Goal: Find specific page/section: Find specific page/section

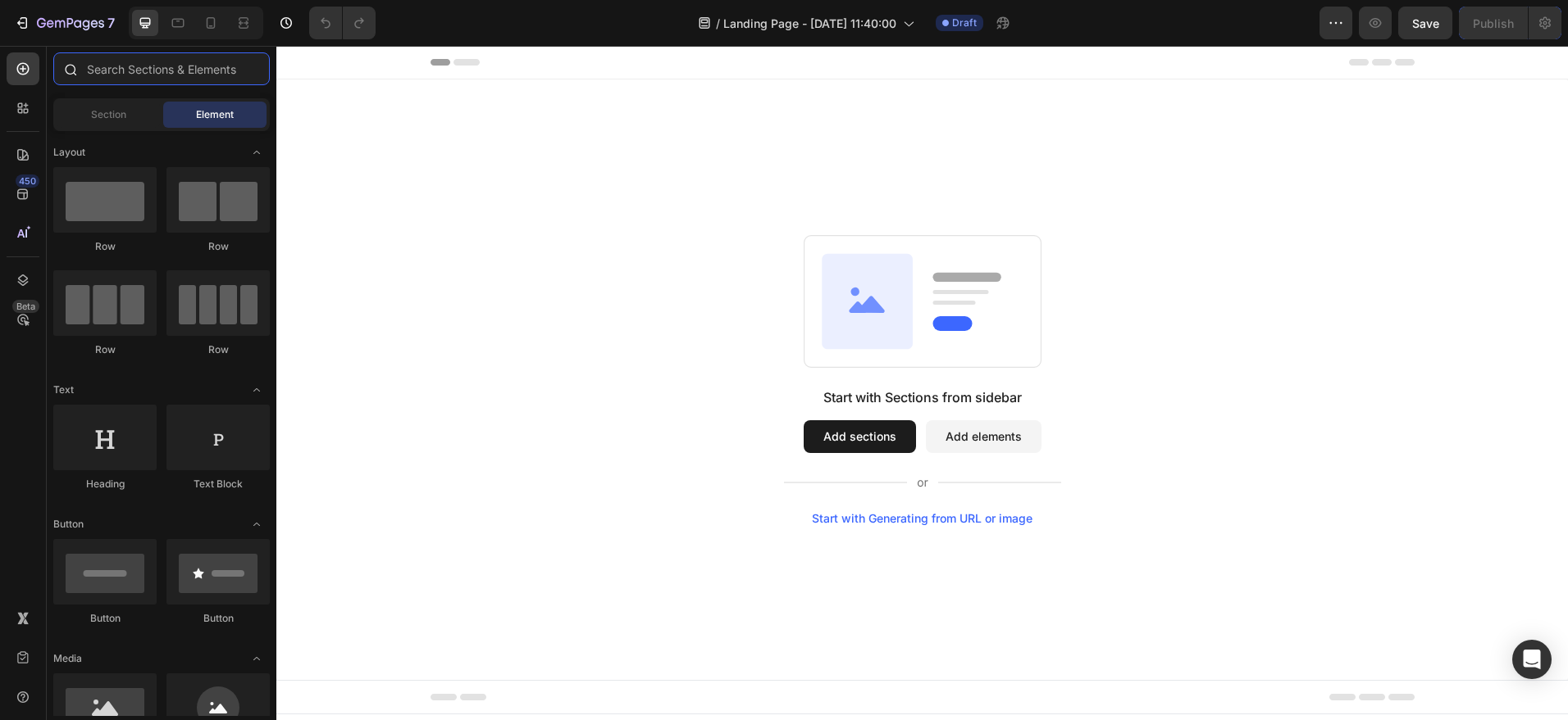
click at [134, 66] on input "text" at bounding box center [161, 68] width 216 height 33
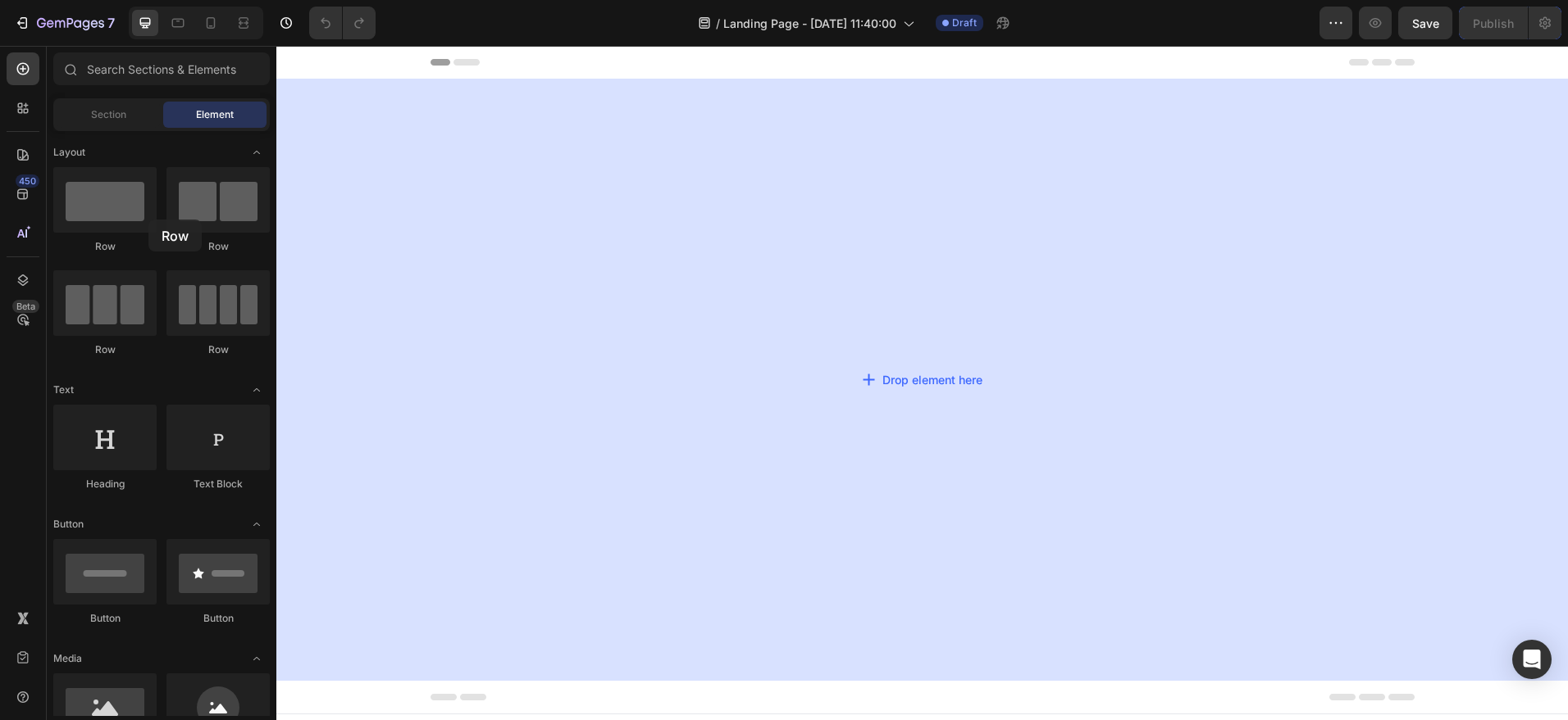
drag, startPoint x: 424, startPoint y: 265, endPoint x: 634, endPoint y: 145, distance: 241.9
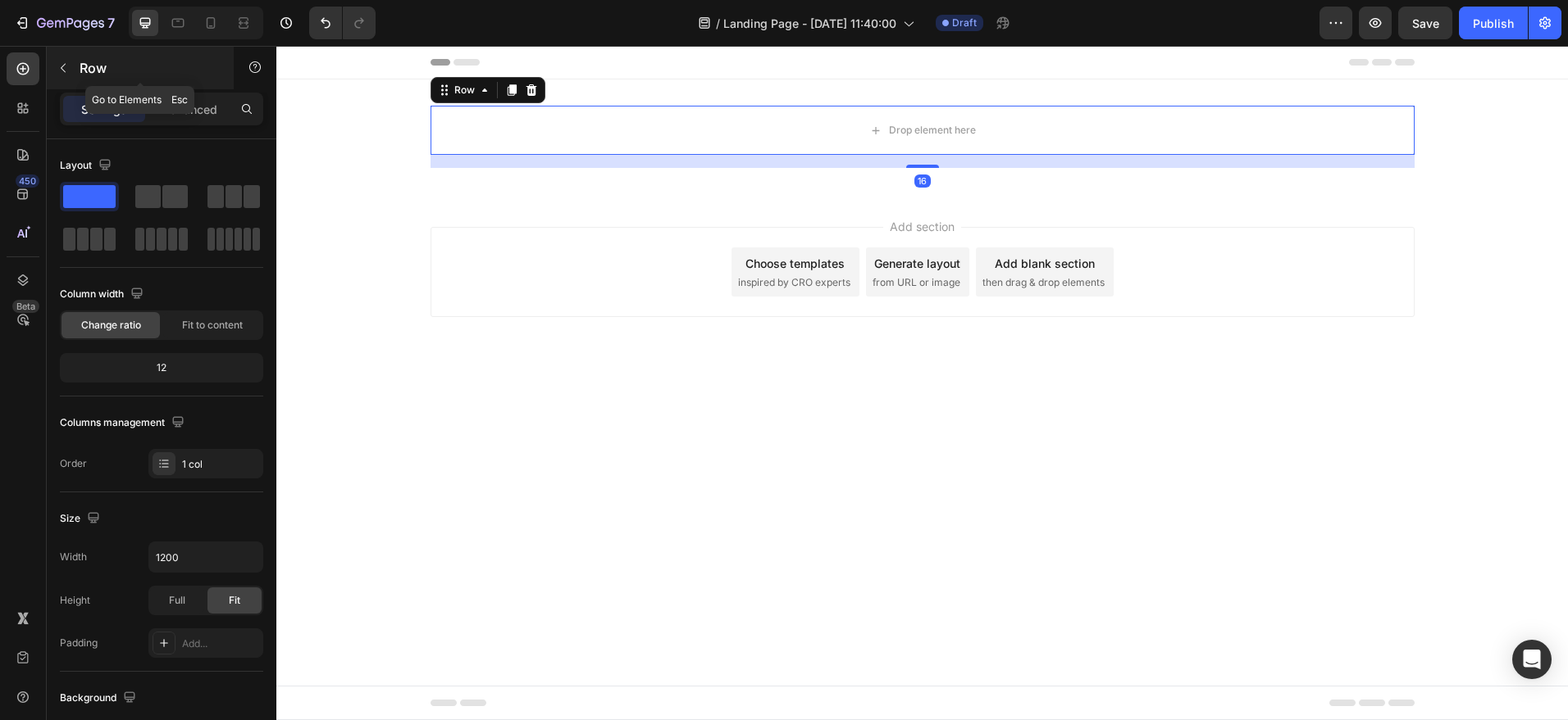
click at [65, 59] on button "button" at bounding box center [63, 67] width 26 height 26
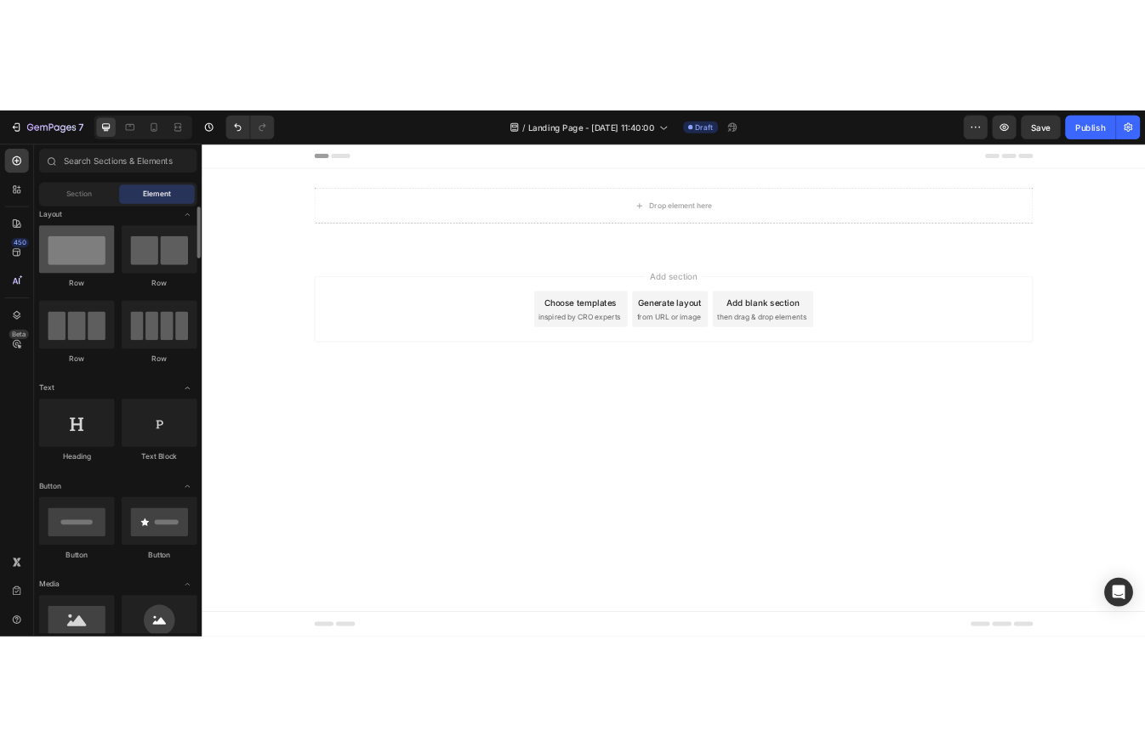
scroll to position [21, 0]
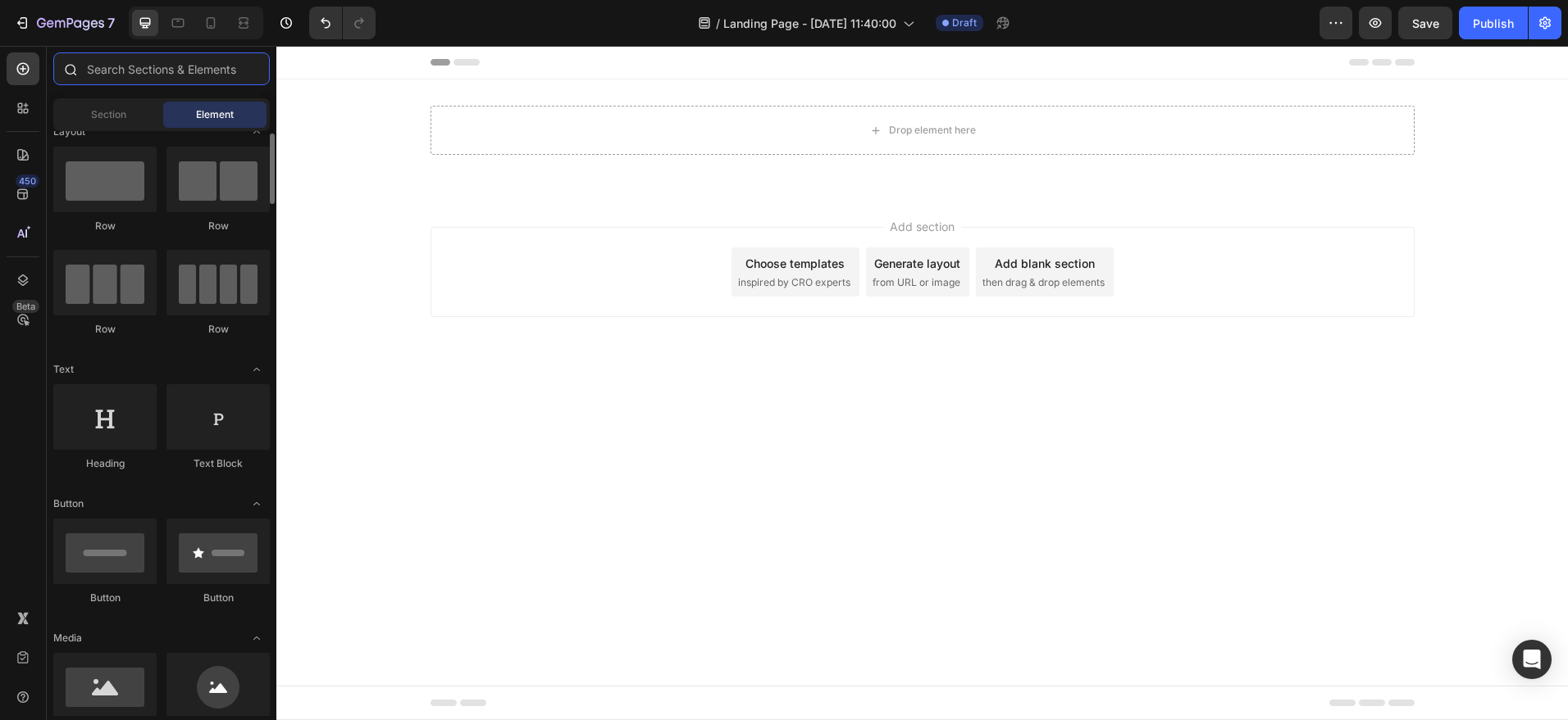
click at [143, 70] on input "text" at bounding box center [161, 68] width 216 height 33
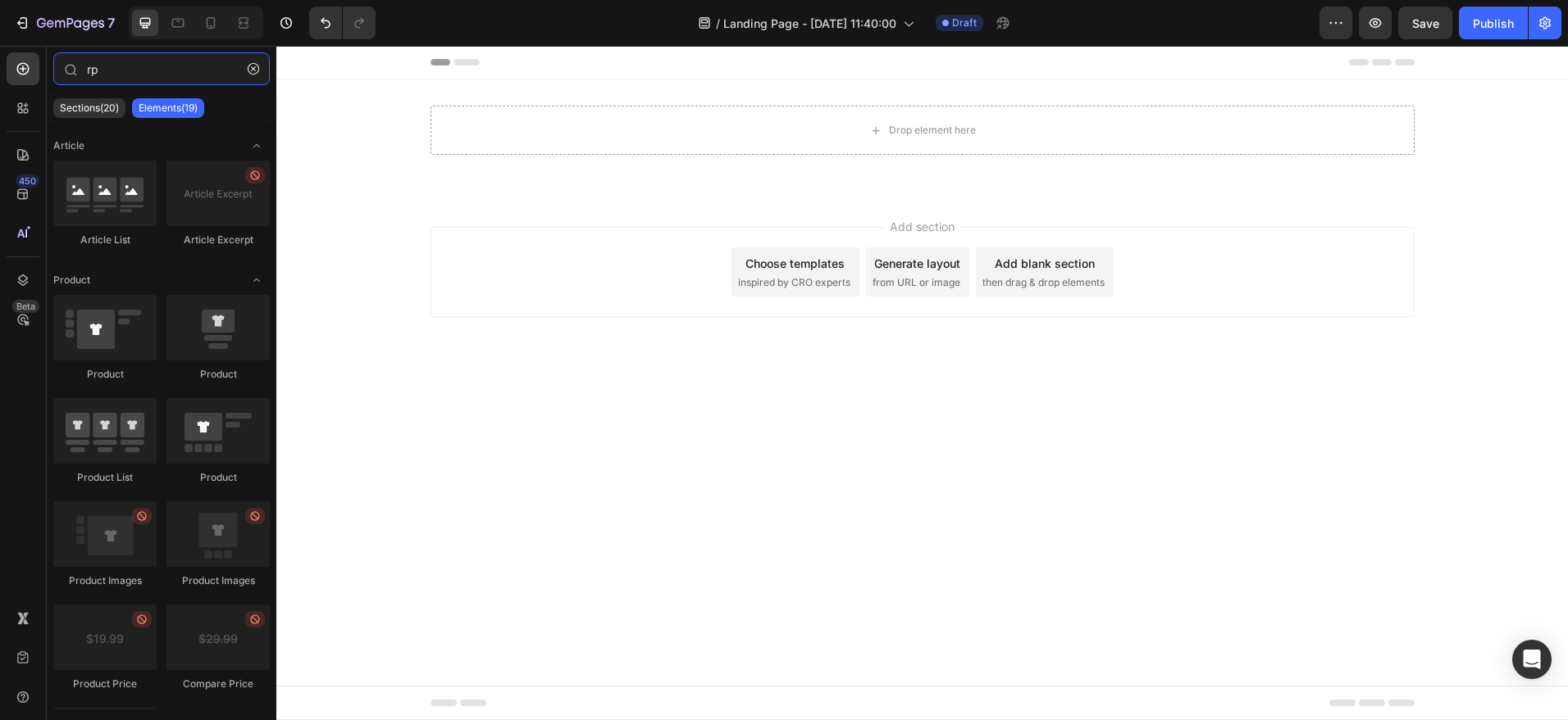
type input "r"
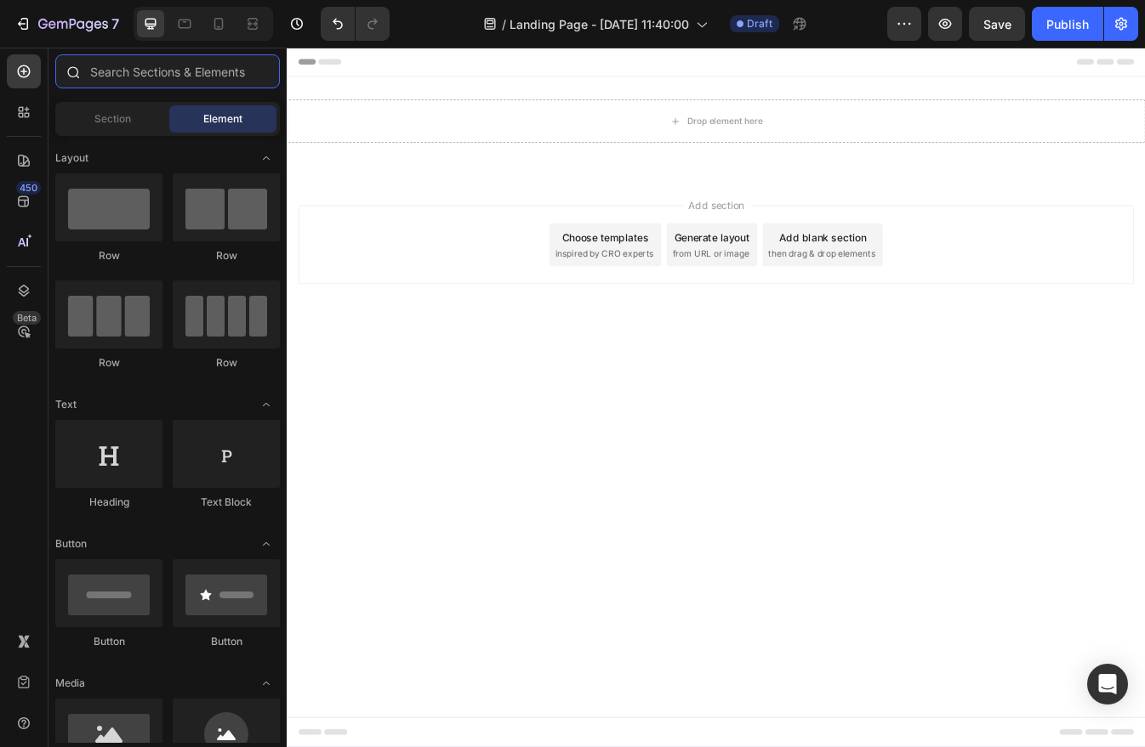
click at [209, 69] on input "text" at bounding box center [167, 71] width 224 height 34
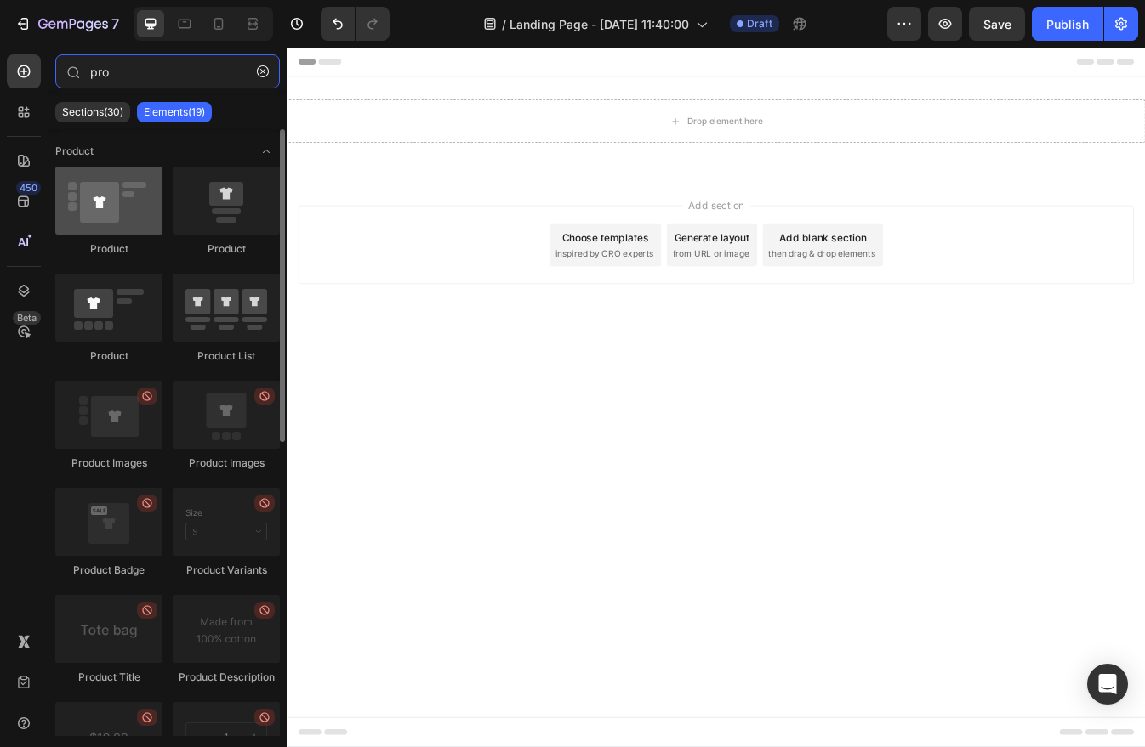
type input "pro"
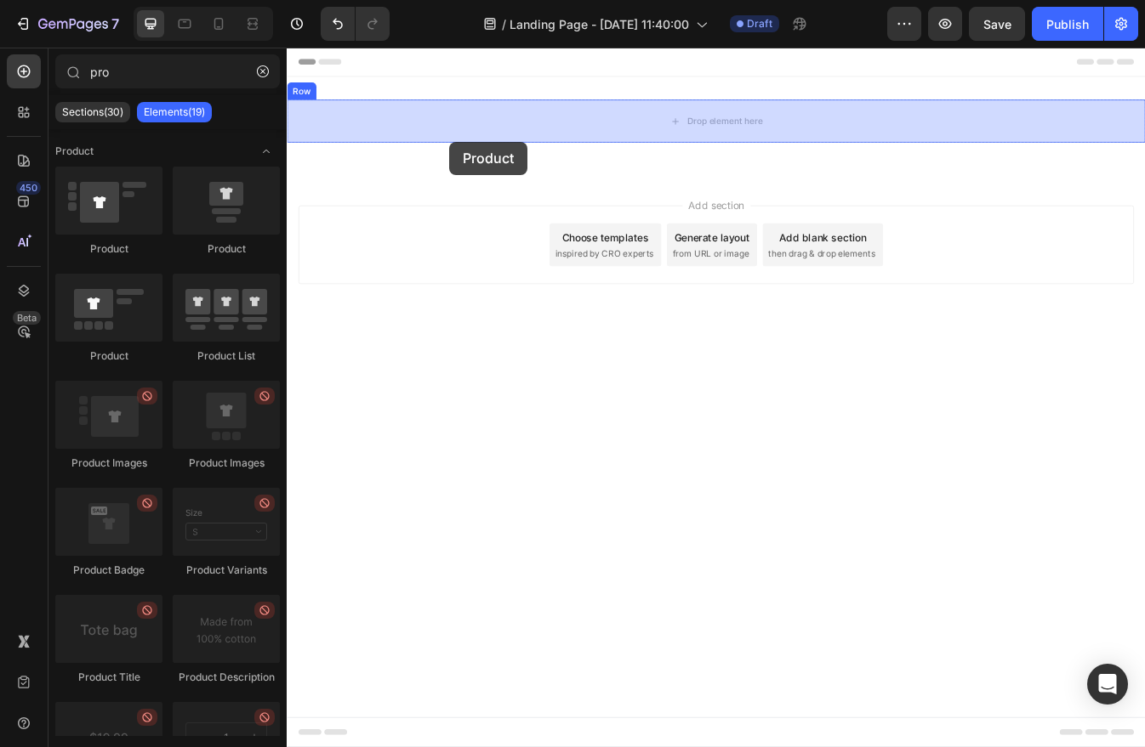
drag, startPoint x: 395, startPoint y: 234, endPoint x: 446, endPoint y: 160, distance: 89.9
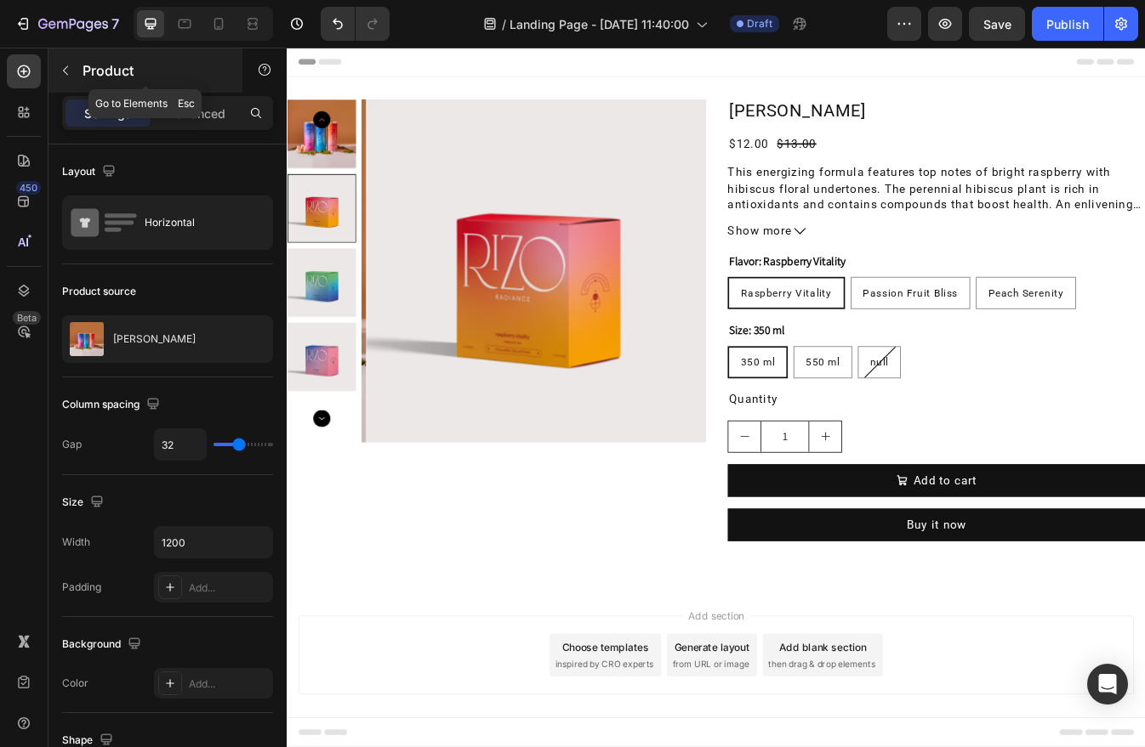
click at [82, 72] on p "Product" at bounding box center [154, 70] width 145 height 20
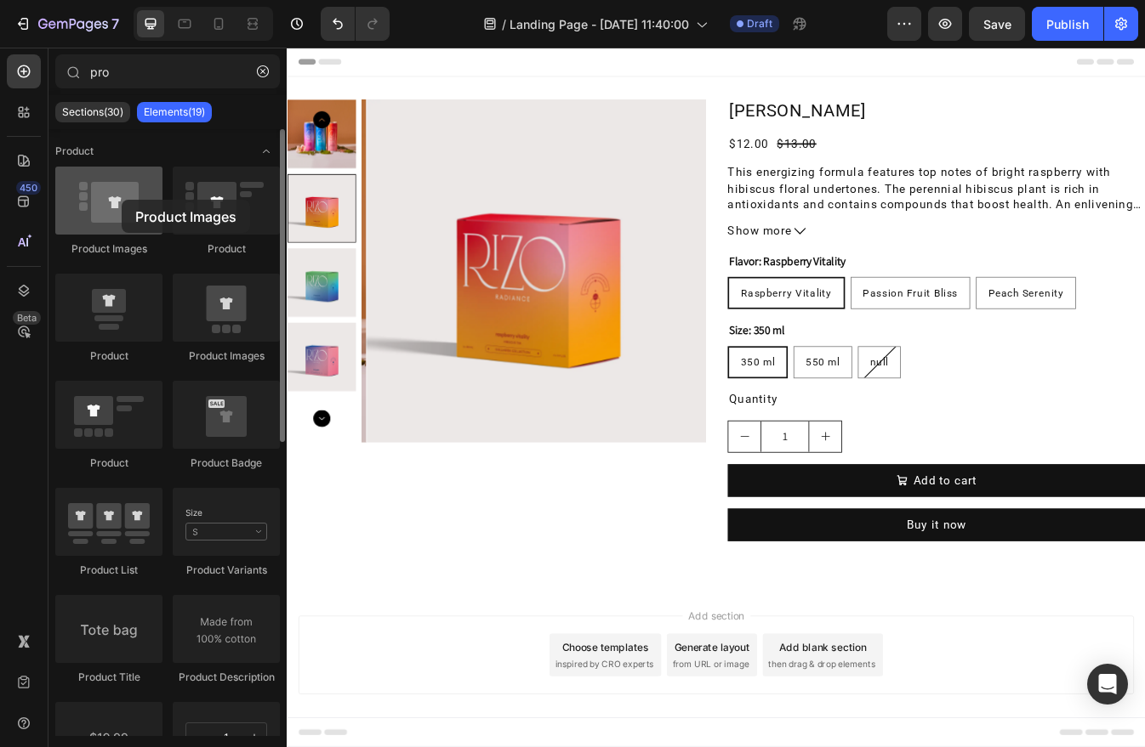
click at [119, 196] on div at bounding box center [108, 201] width 107 height 68
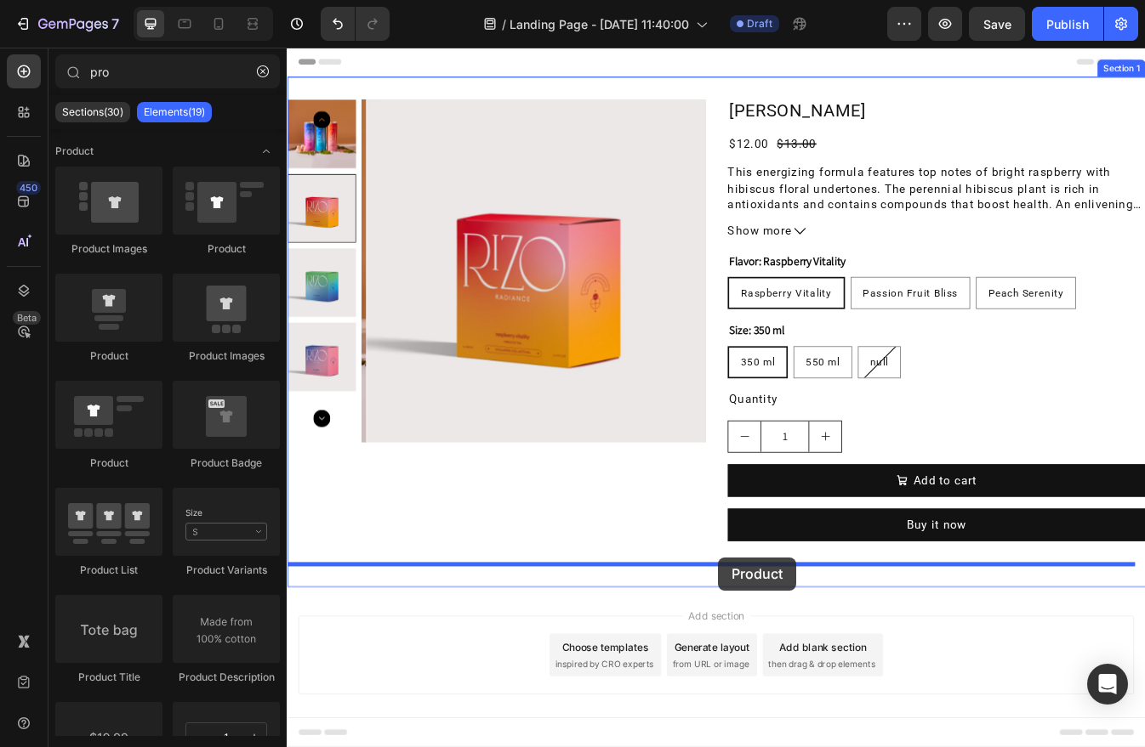
drag, startPoint x: 497, startPoint y: 260, endPoint x: 799, endPoint y: 654, distance: 496.1
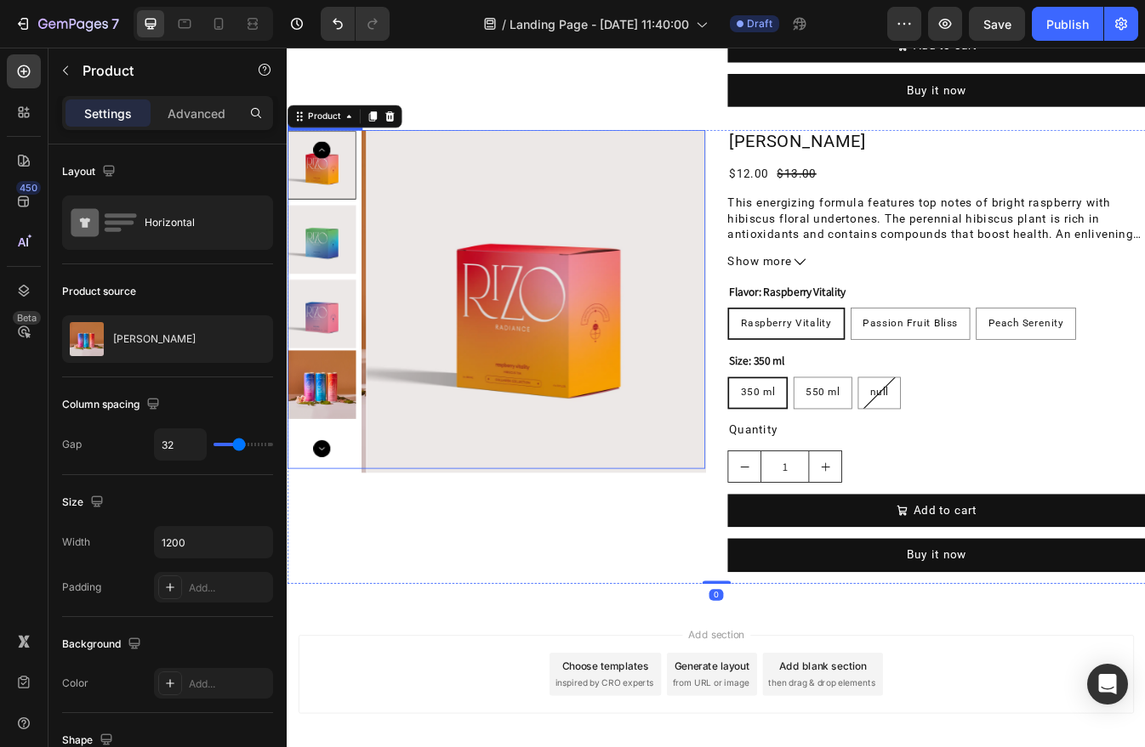
scroll to position [594, 0]
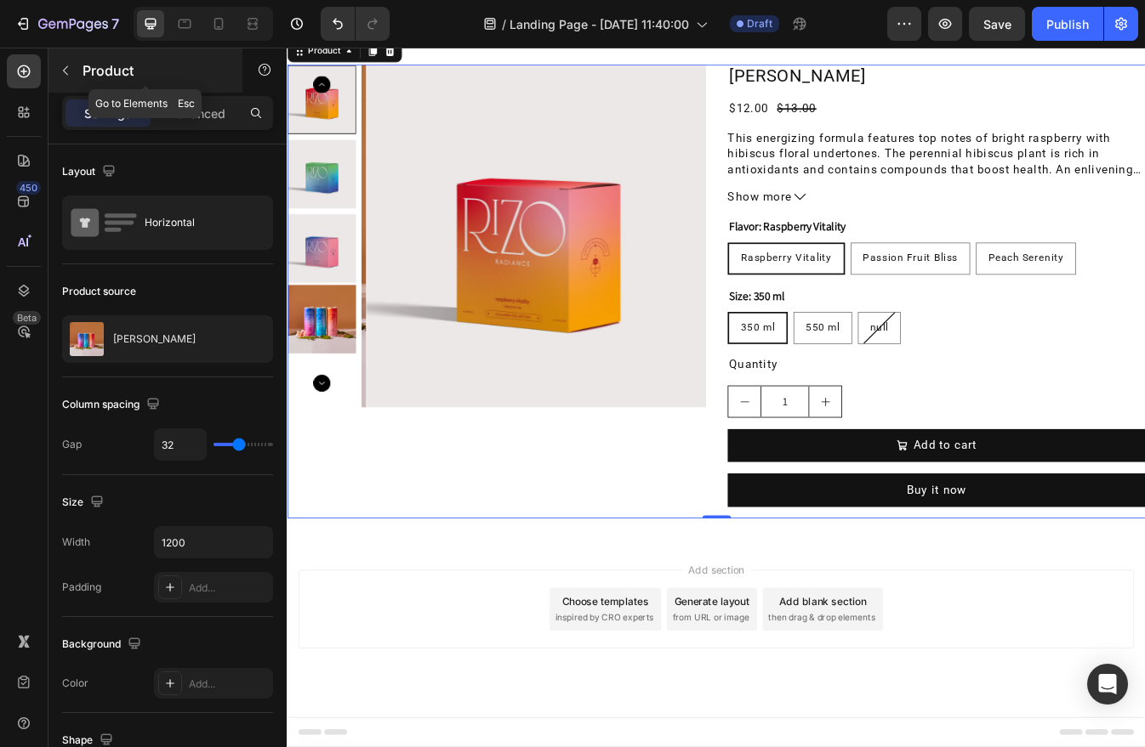
click at [86, 65] on p "Product" at bounding box center [154, 70] width 145 height 20
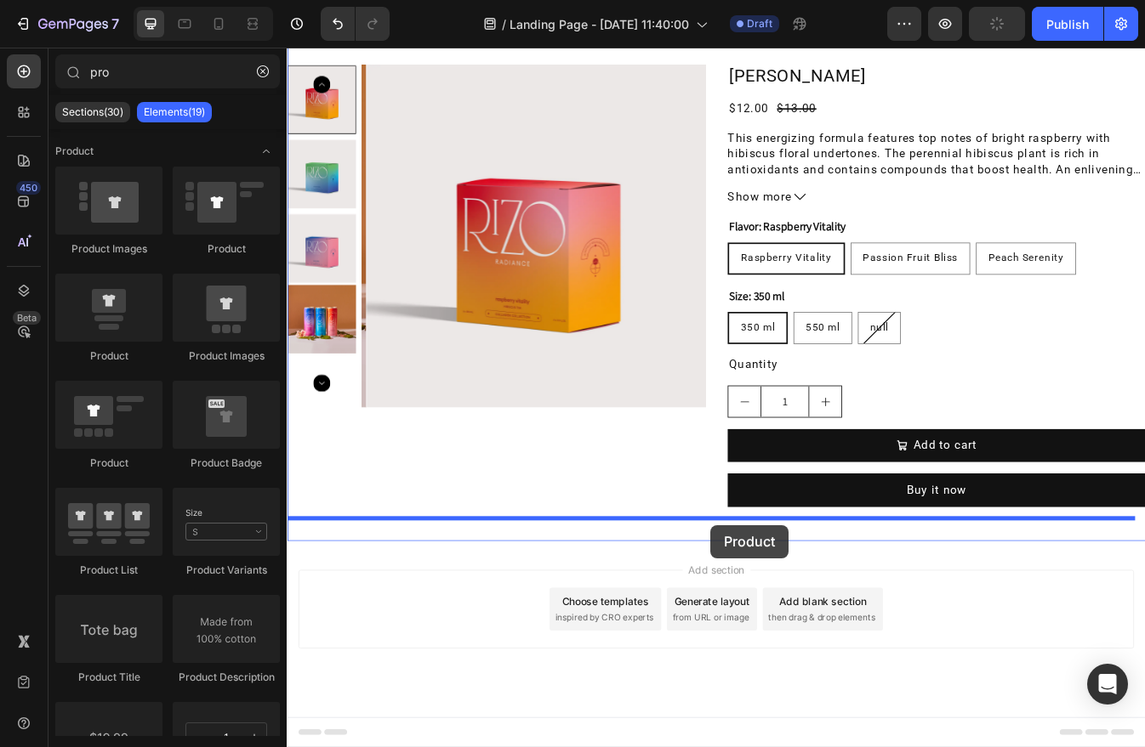
drag, startPoint x: 484, startPoint y: 236, endPoint x: 790, endPoint y: 616, distance: 488.0
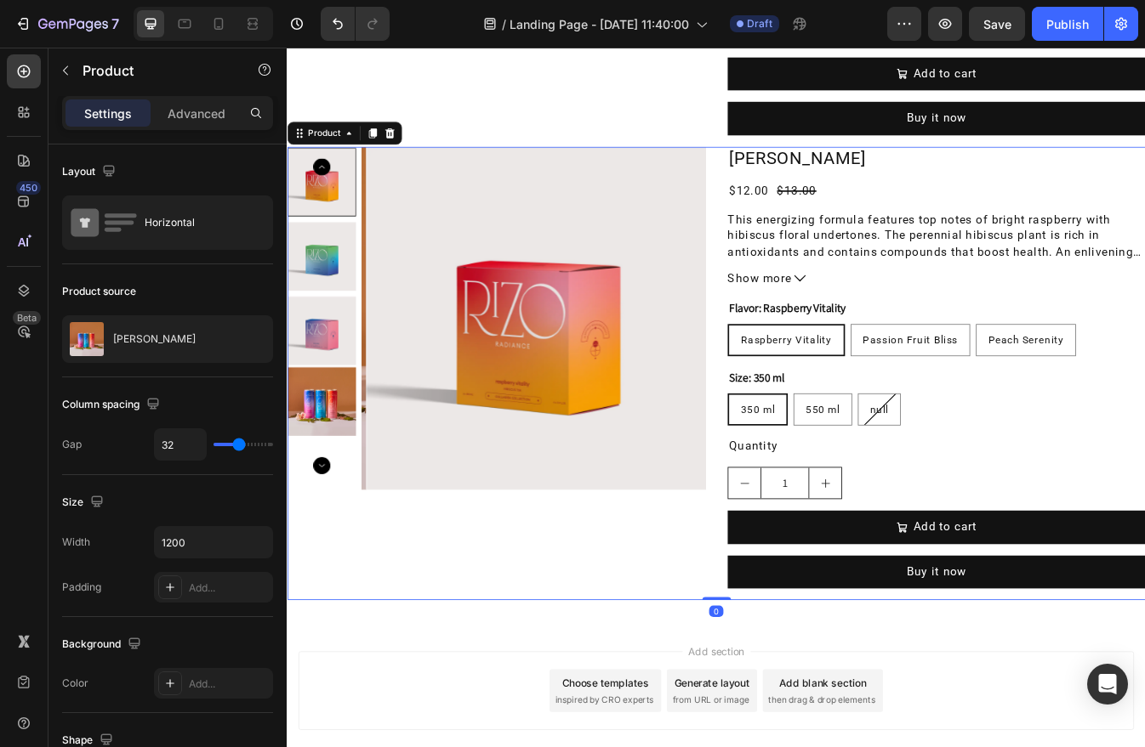
scroll to position [1133, 0]
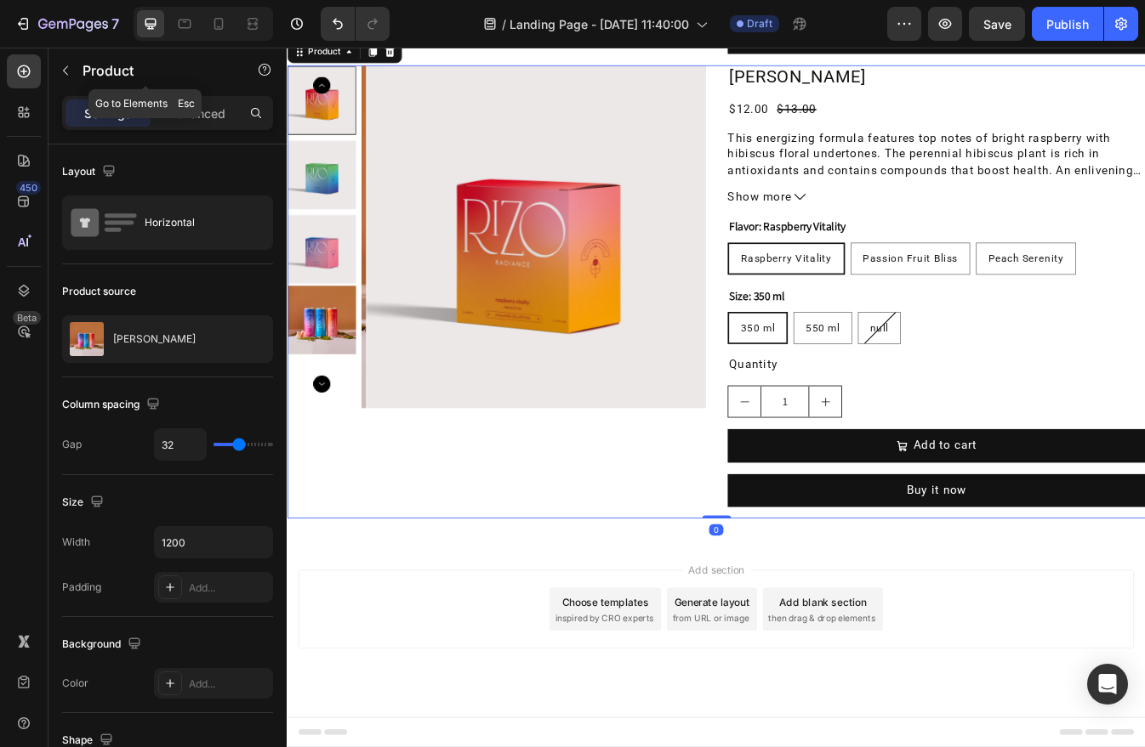
click at [87, 80] on div "Product" at bounding box center [145, 70] width 194 height 44
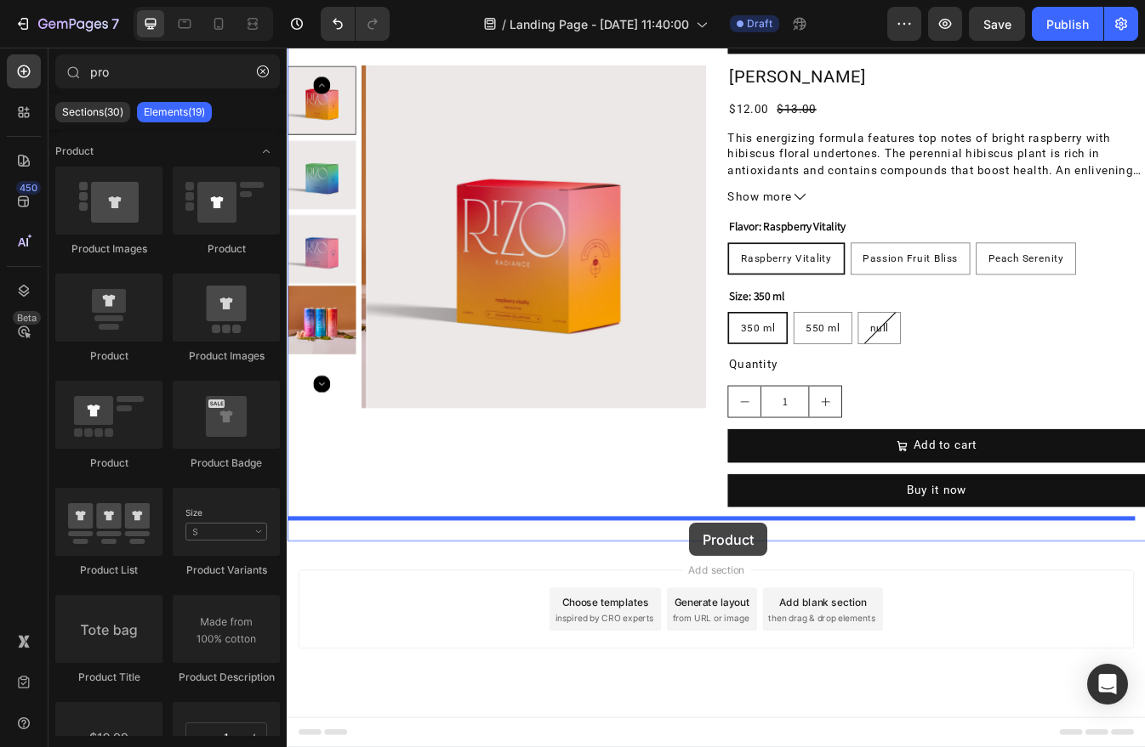
drag, startPoint x: 447, startPoint y: 405, endPoint x: 765, endPoint y: 613, distance: 380.2
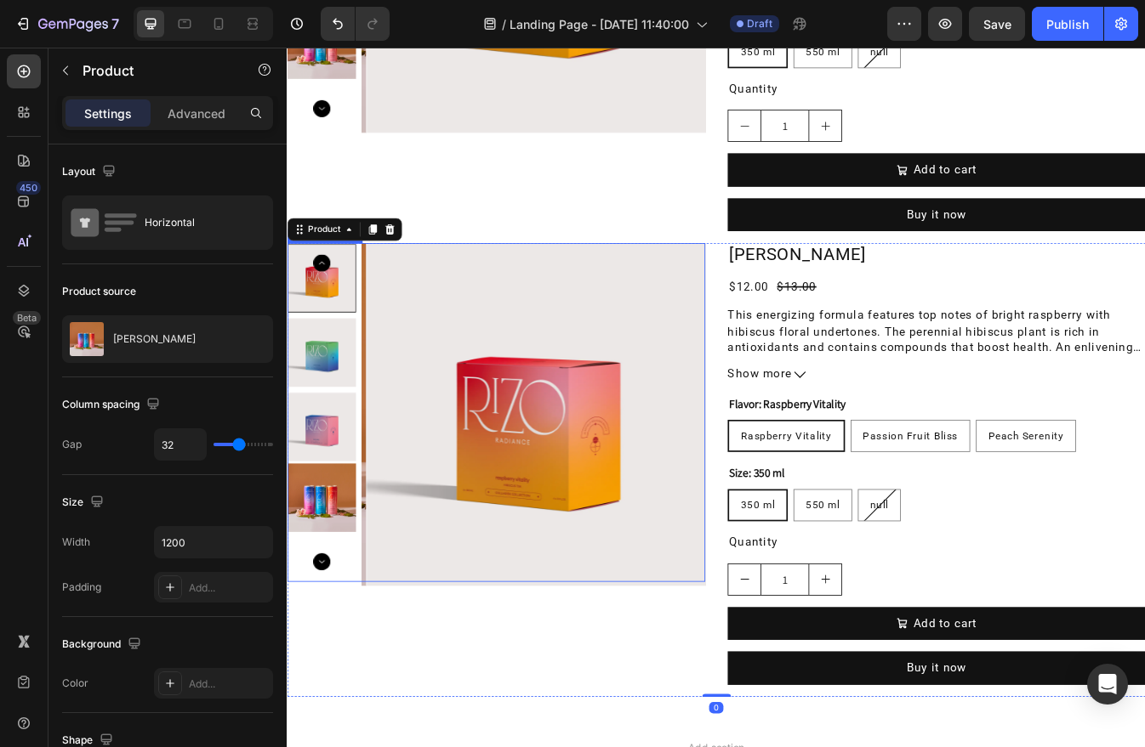
scroll to position [1673, 0]
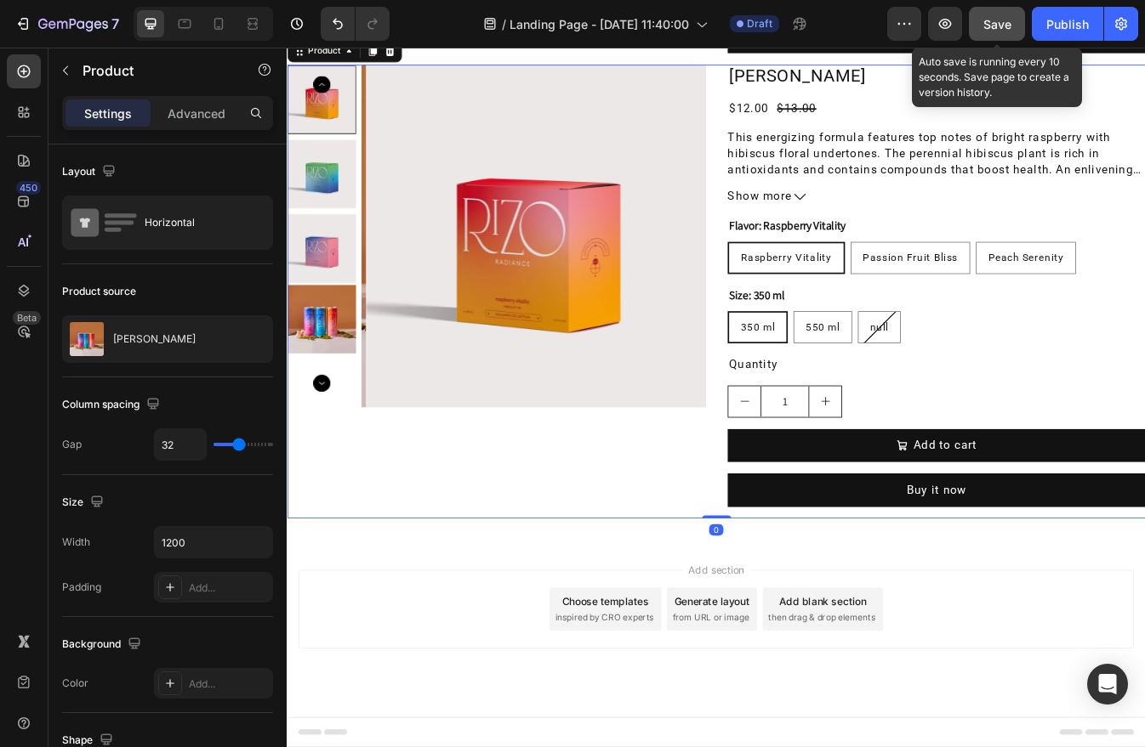
click at [1012, 33] on button "Save" at bounding box center [996, 24] width 56 height 34
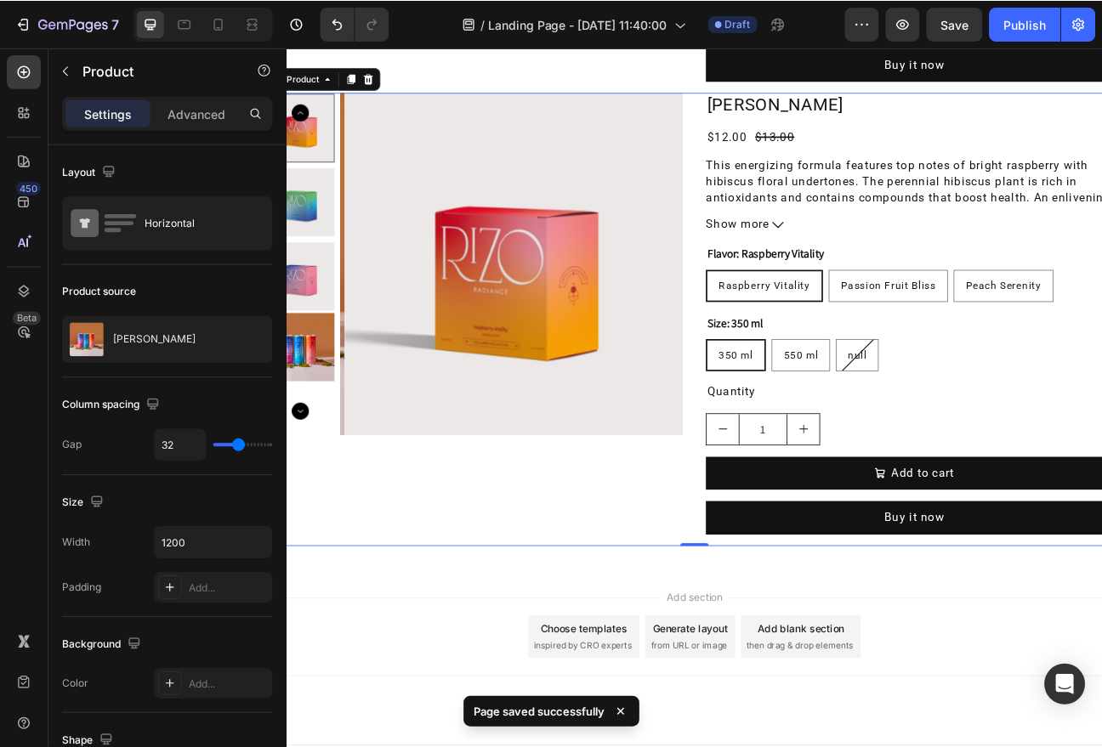
scroll to position [1630, 0]
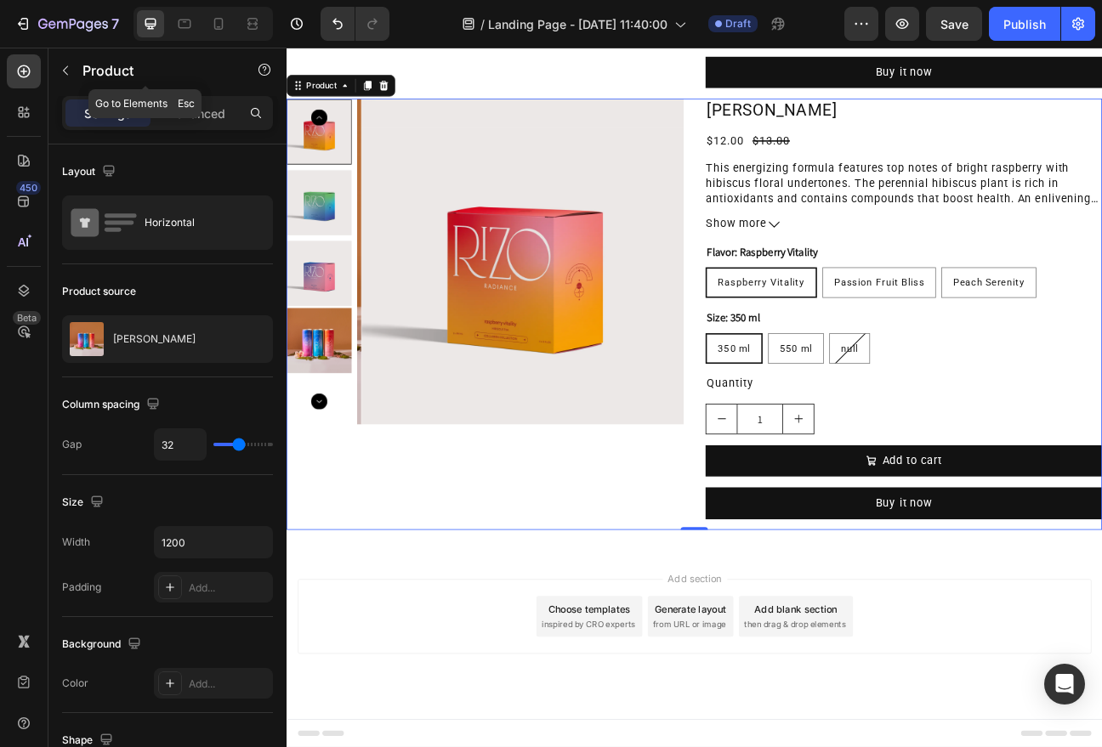
click at [95, 72] on p "Product" at bounding box center [154, 70] width 145 height 20
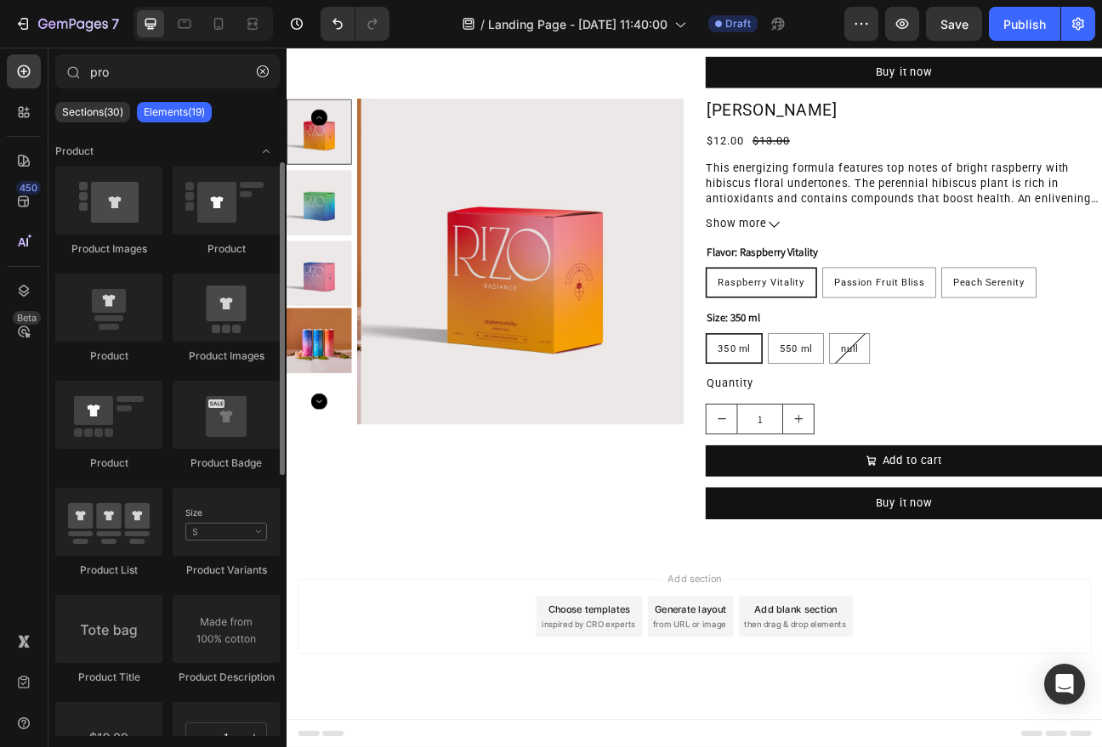
scroll to position [33, 0]
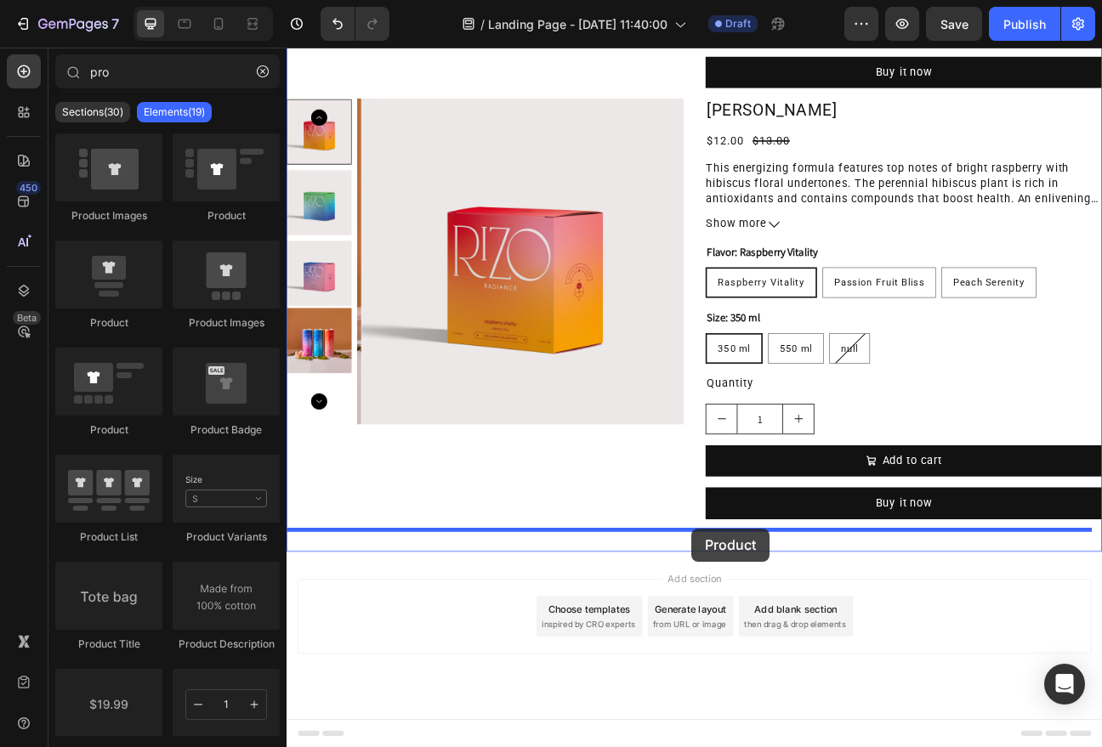
drag, startPoint x: 551, startPoint y: 268, endPoint x: 792, endPoint y: 650, distance: 451.7
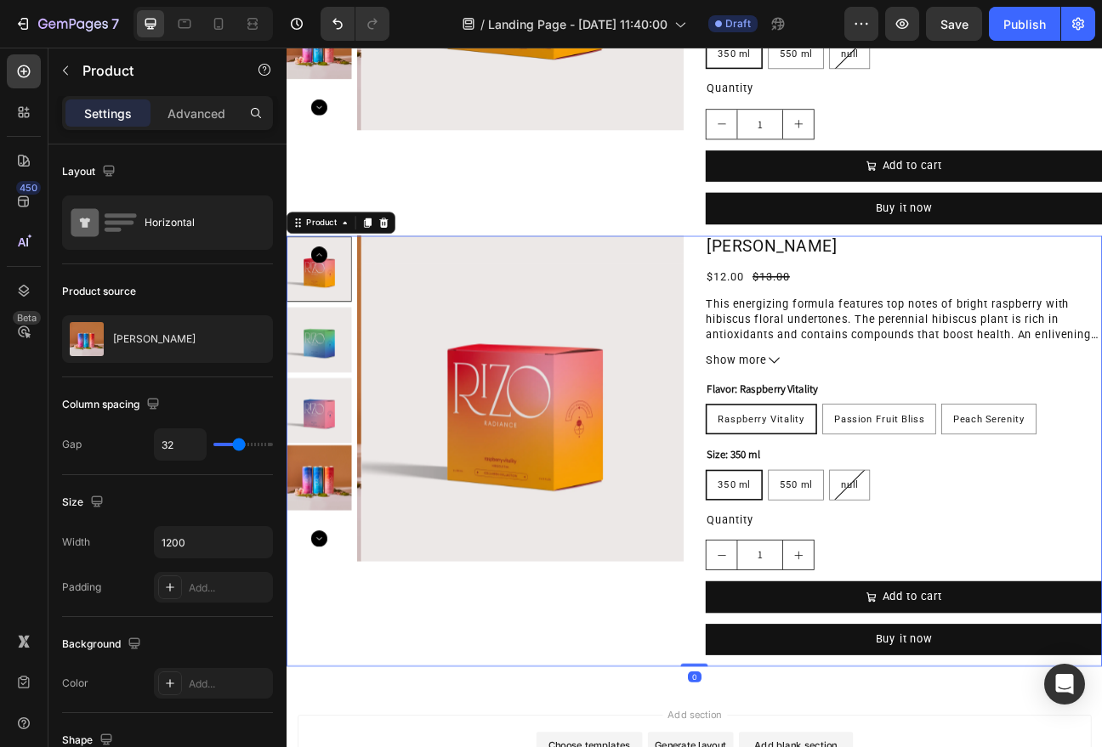
scroll to position [2169, 0]
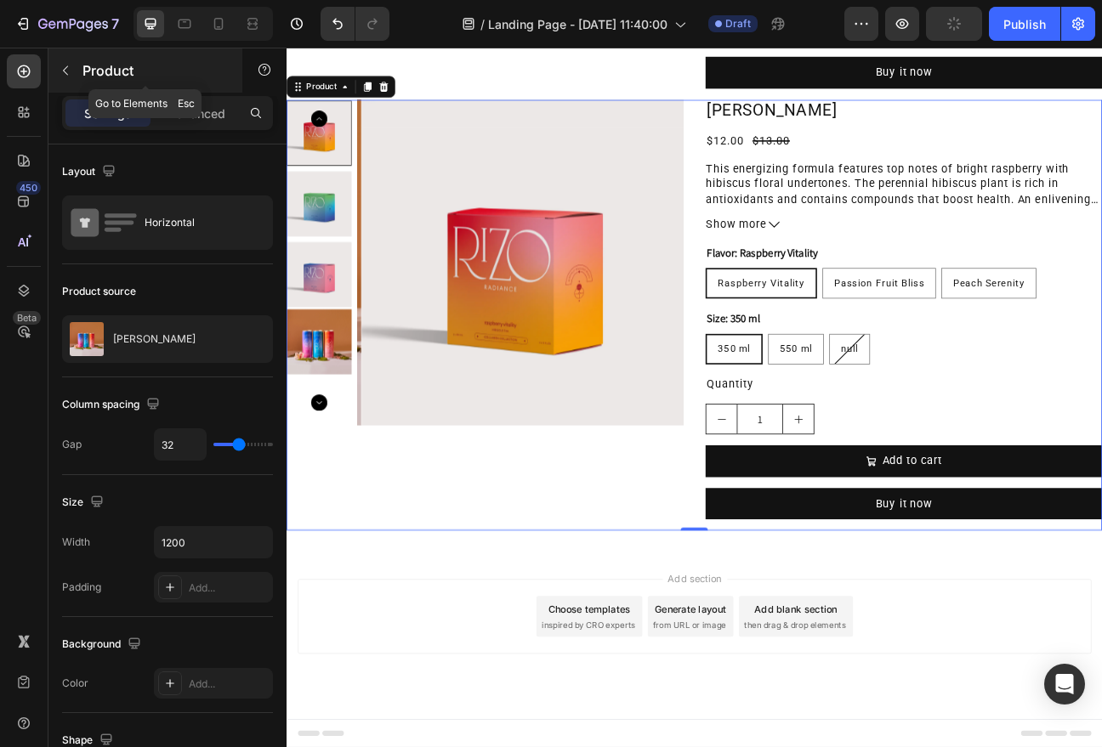
click at [149, 75] on p "Product" at bounding box center [154, 70] width 145 height 20
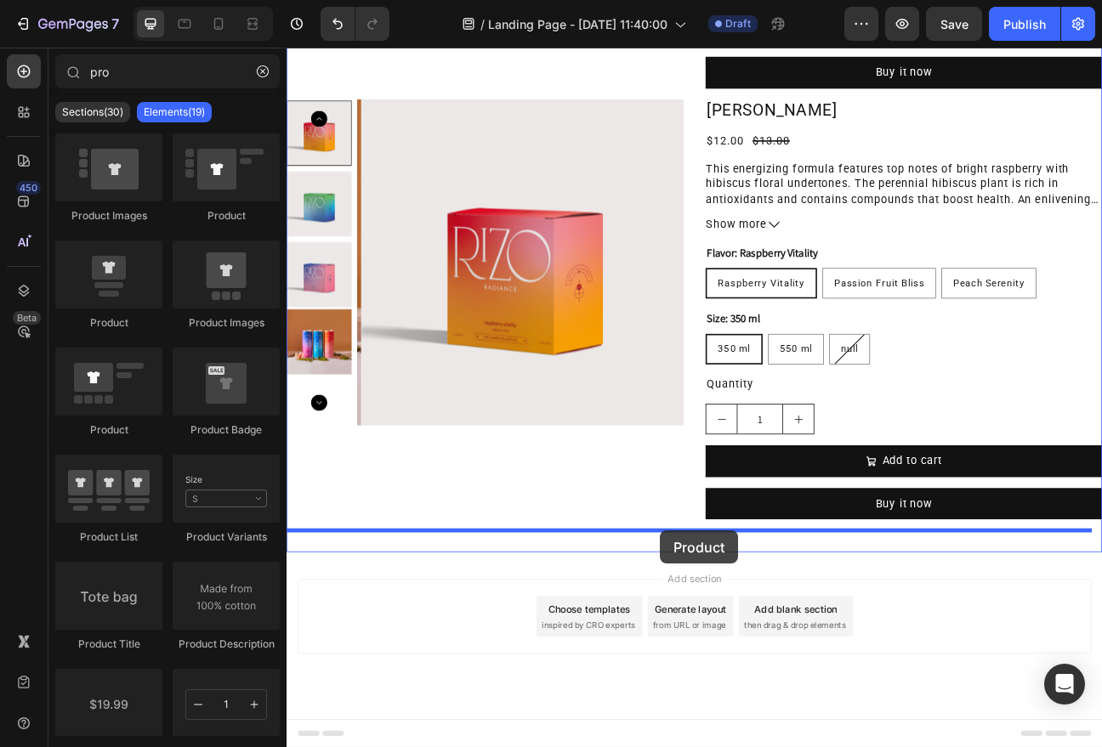
drag, startPoint x: 502, startPoint y: 226, endPoint x: 753, endPoint y: 652, distance: 494.8
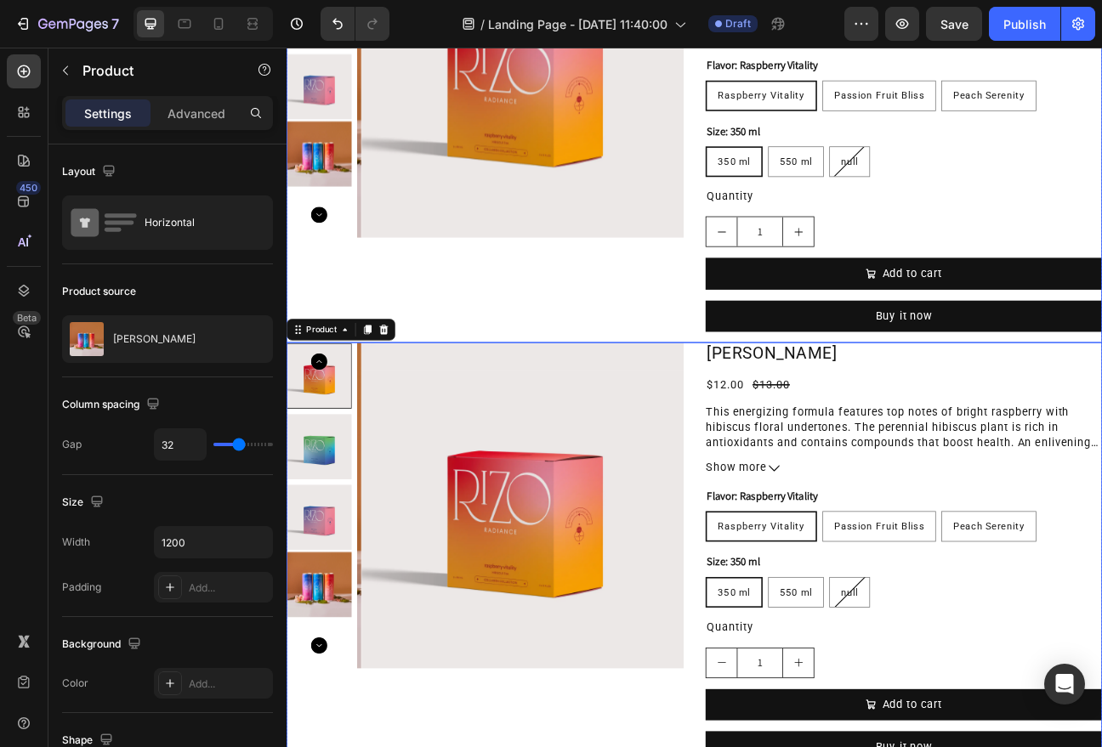
scroll to position [2709, 0]
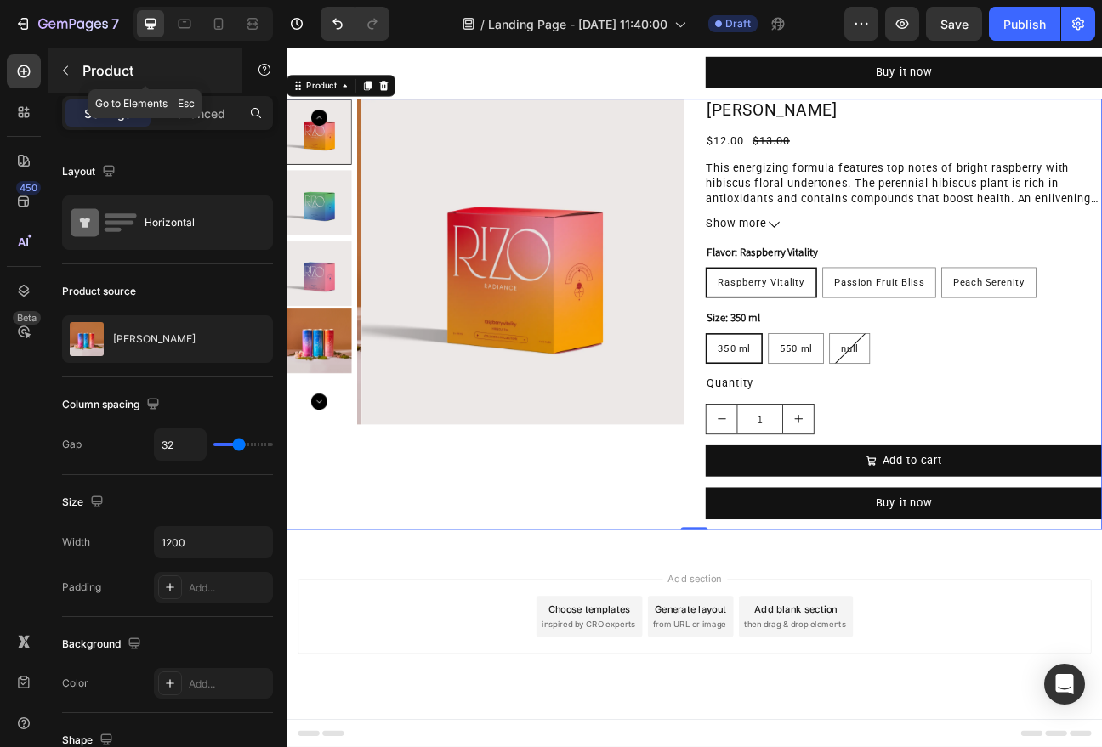
click at [113, 73] on p "Product" at bounding box center [154, 70] width 145 height 20
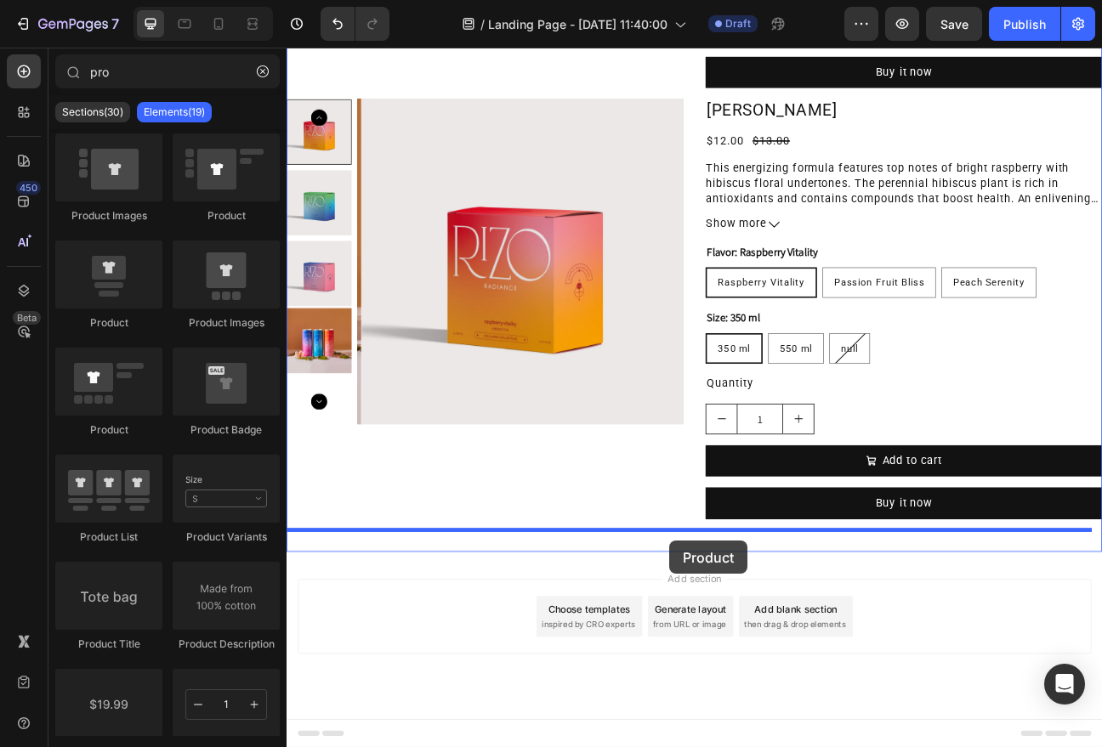
drag, startPoint x: 536, startPoint y: 252, endPoint x: 765, endPoint y: 665, distance: 472.7
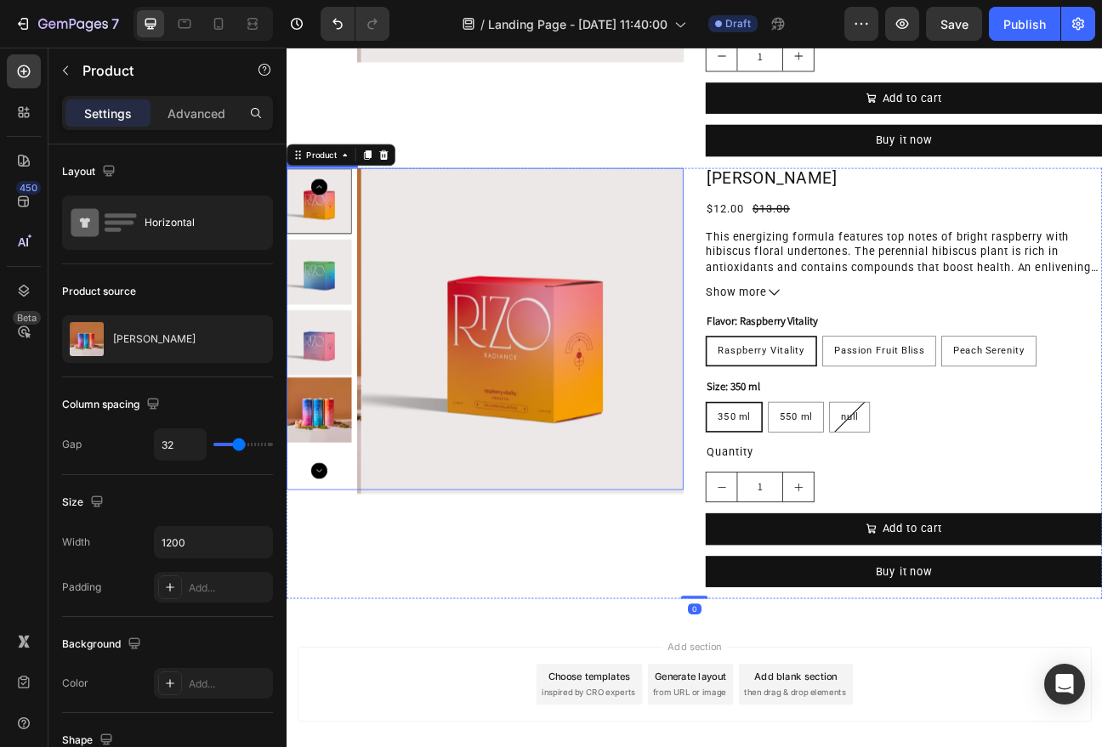
scroll to position [3248, 0]
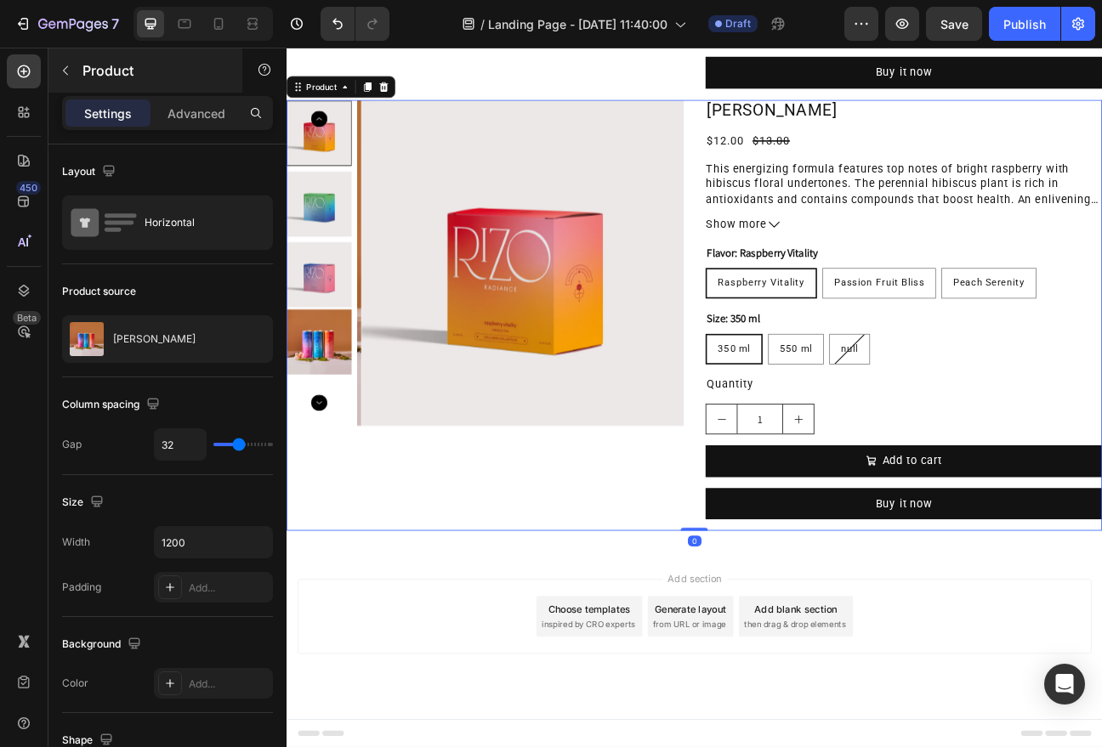
click at [112, 79] on p "Product" at bounding box center [154, 70] width 145 height 20
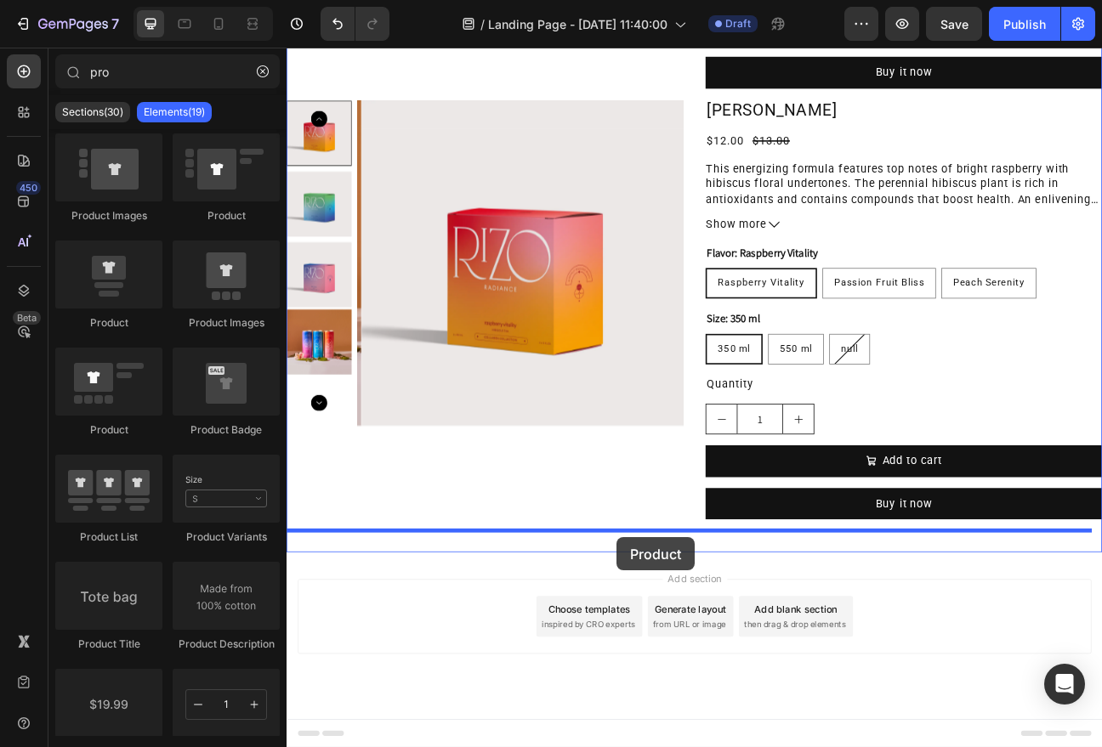
drag, startPoint x: 514, startPoint y: 230, endPoint x: 699, endPoint y: 661, distance: 468.5
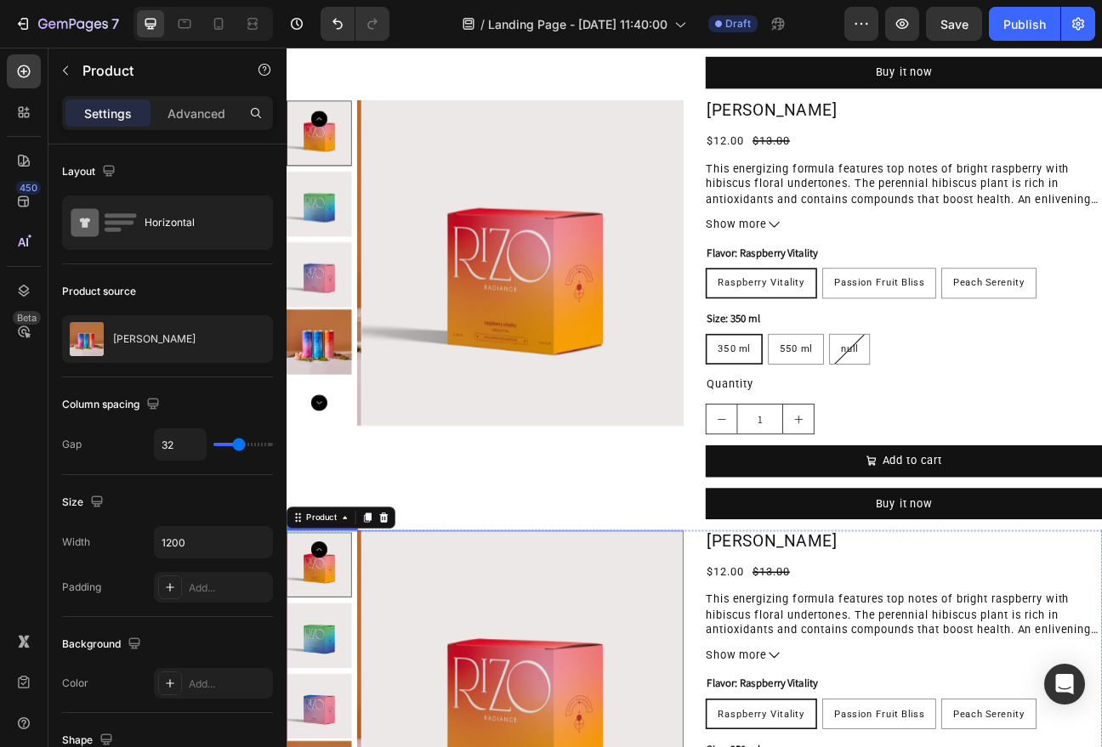
scroll to position [3787, 0]
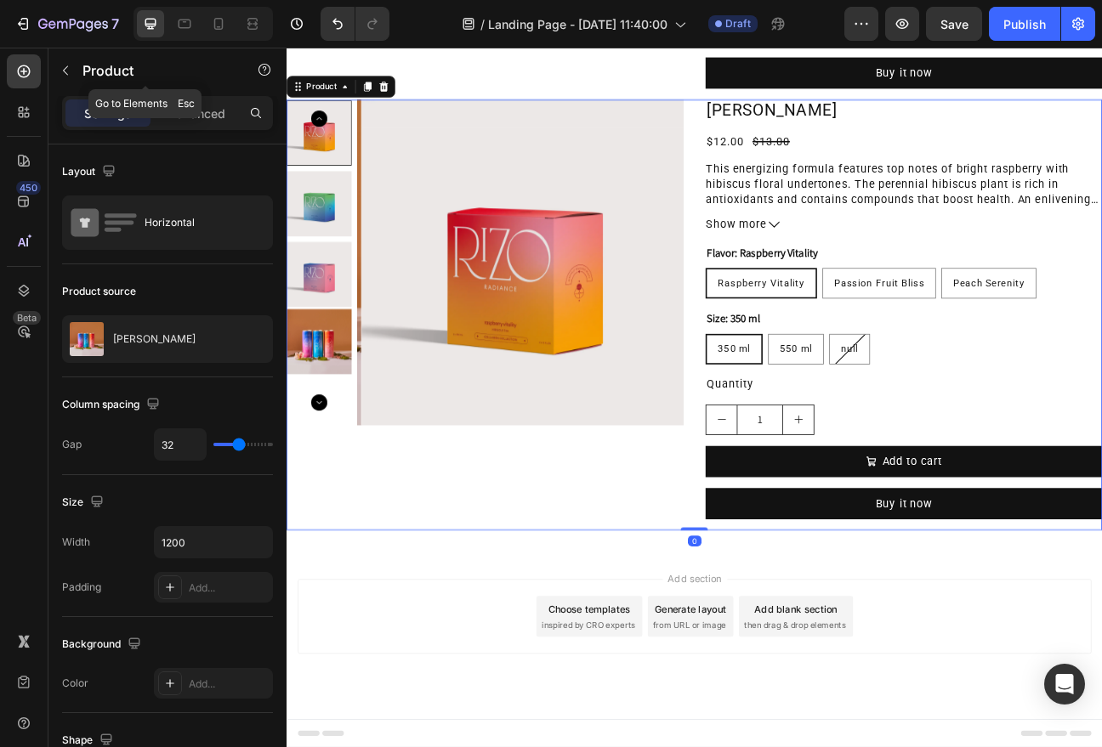
click at [122, 76] on p "Product" at bounding box center [154, 70] width 145 height 20
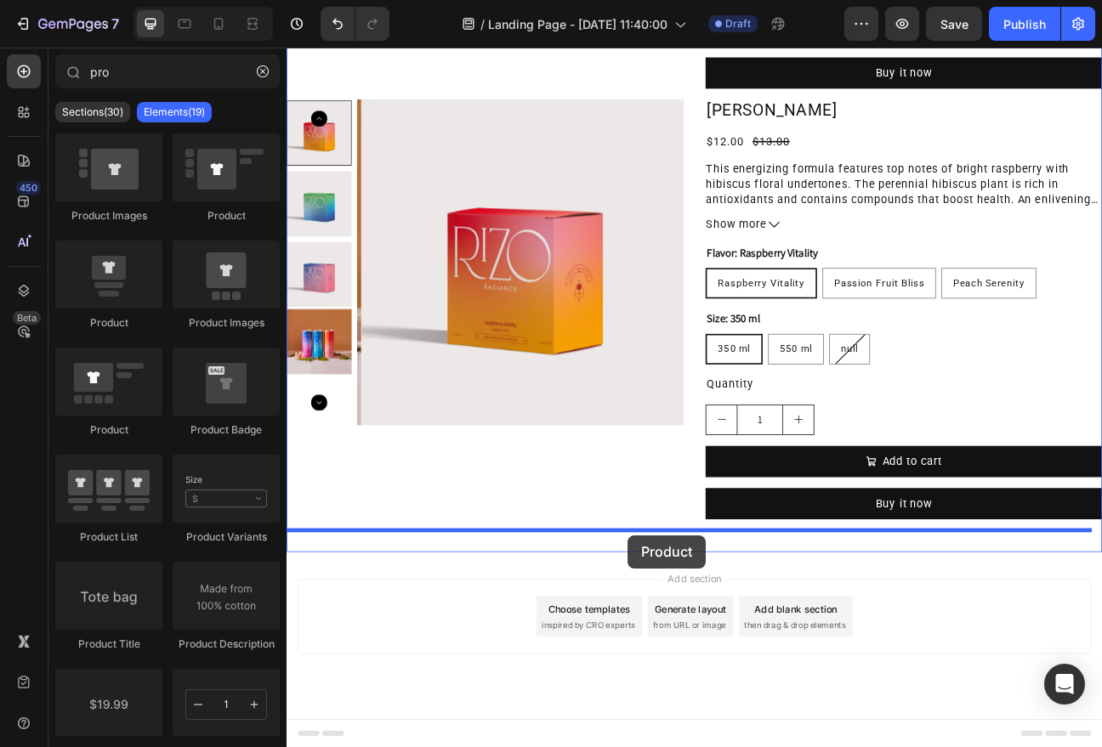
drag, startPoint x: 569, startPoint y: 267, endPoint x: 713, endPoint y: 658, distance: 417.0
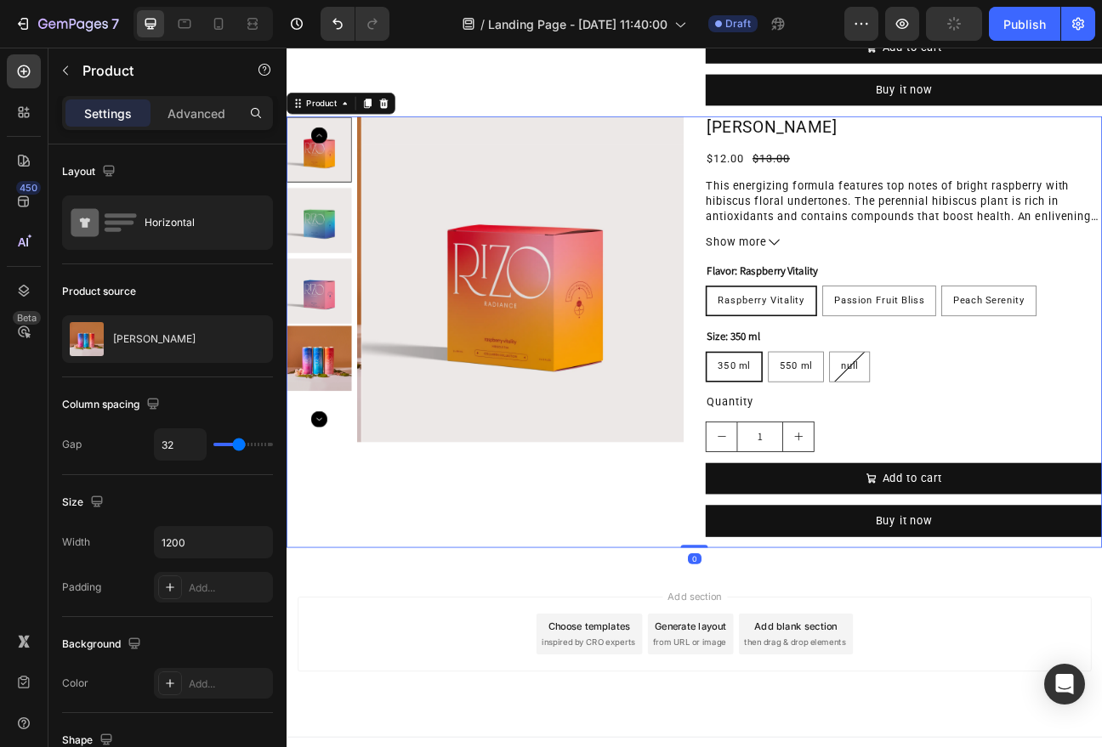
scroll to position [4327, 0]
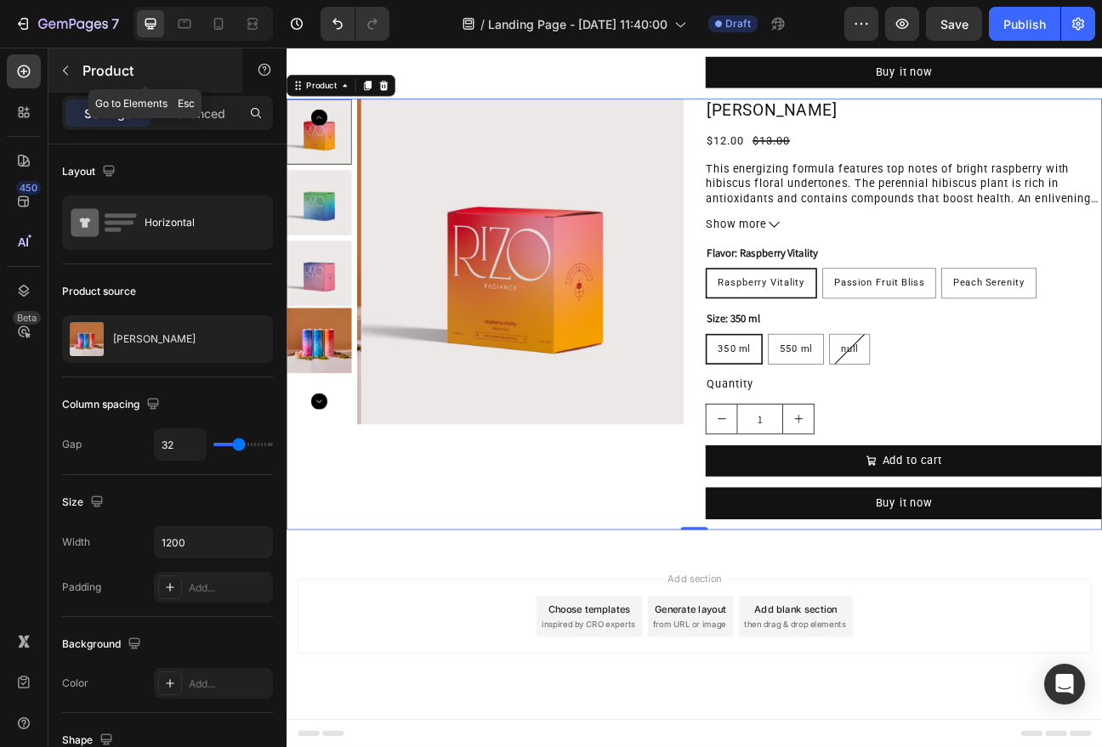
click at [140, 57] on div "Product" at bounding box center [145, 70] width 194 height 44
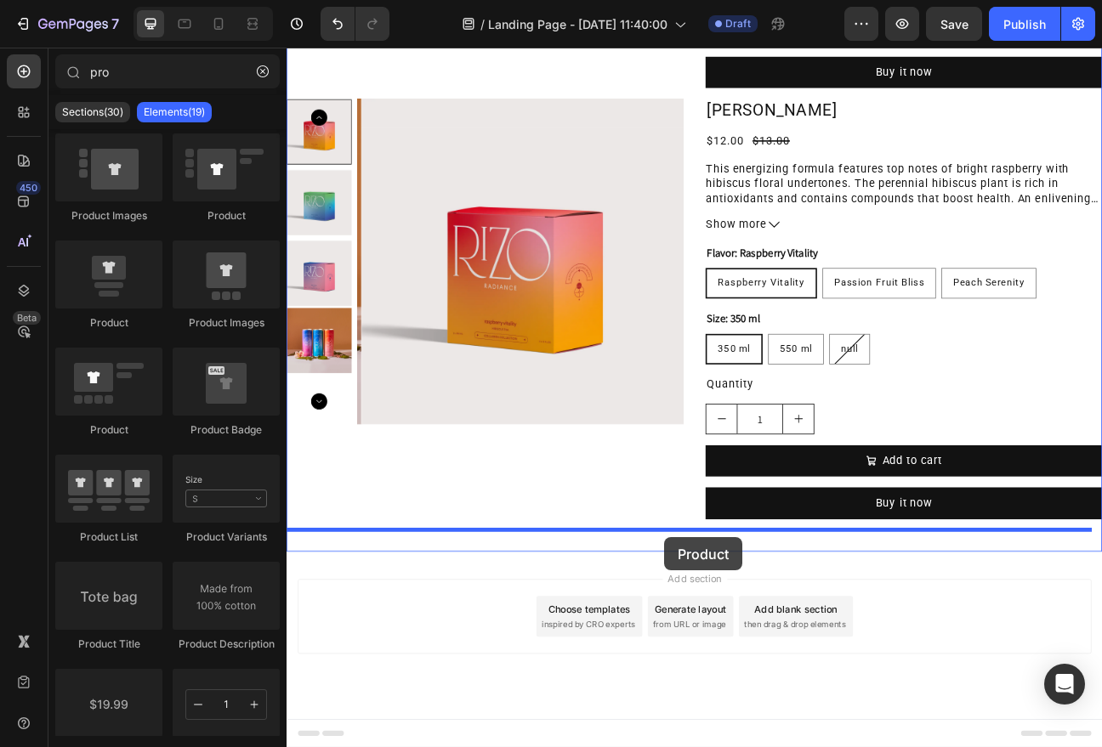
drag, startPoint x: 517, startPoint y: 239, endPoint x: 759, endPoint y: 661, distance: 486.4
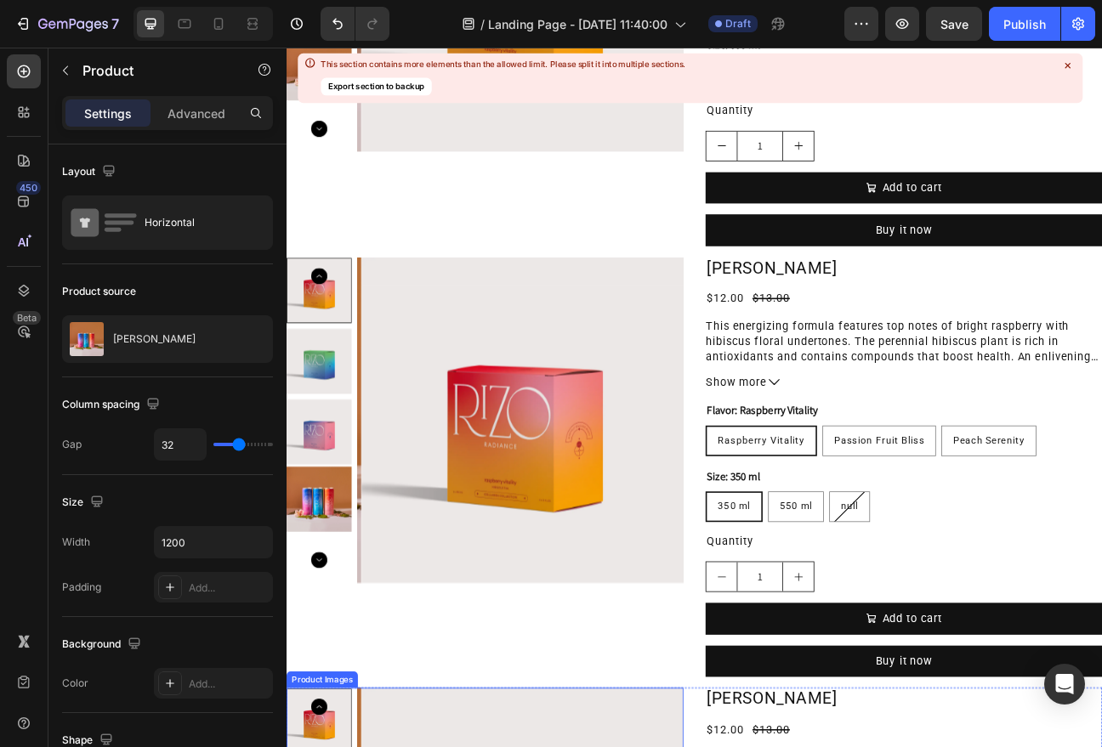
scroll to position [2534, 0]
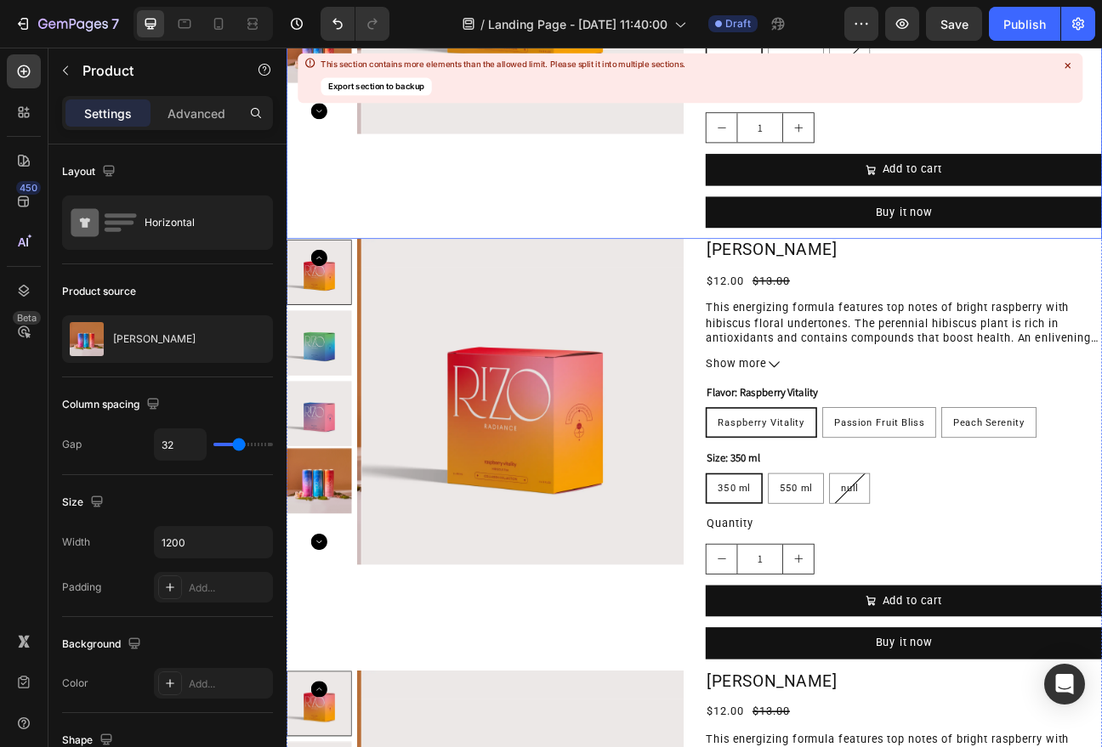
click at [1069, 65] on icon at bounding box center [1067, 65] width 5 height 5
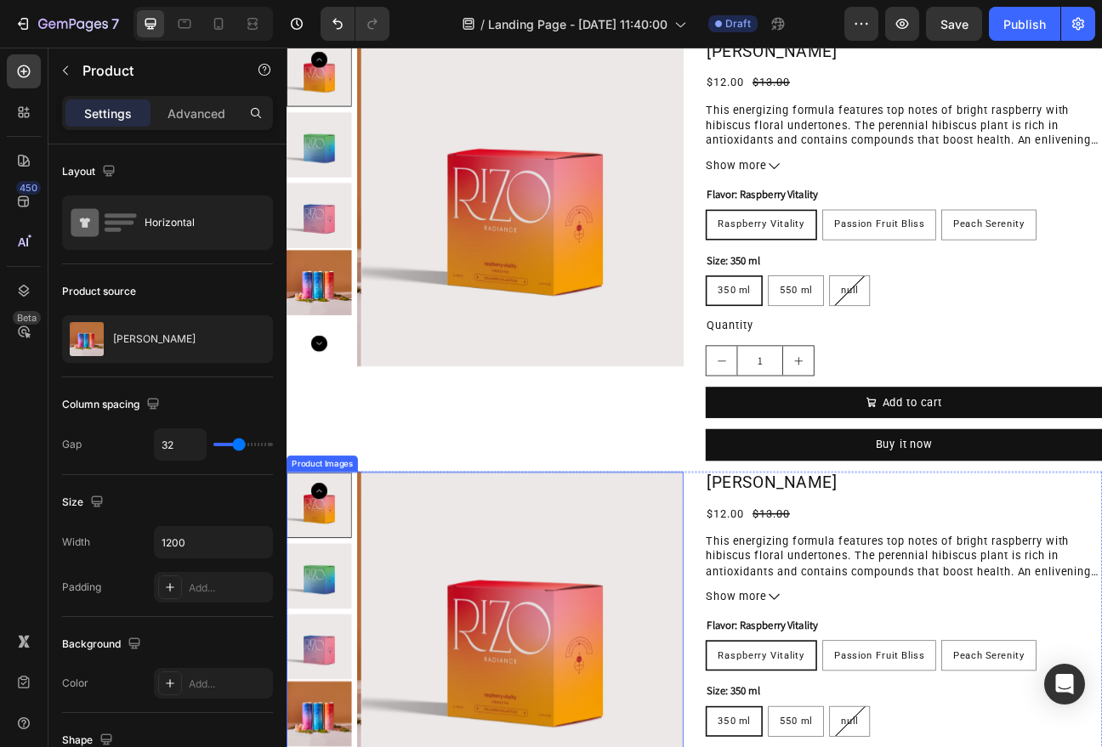
scroll to position [0, 0]
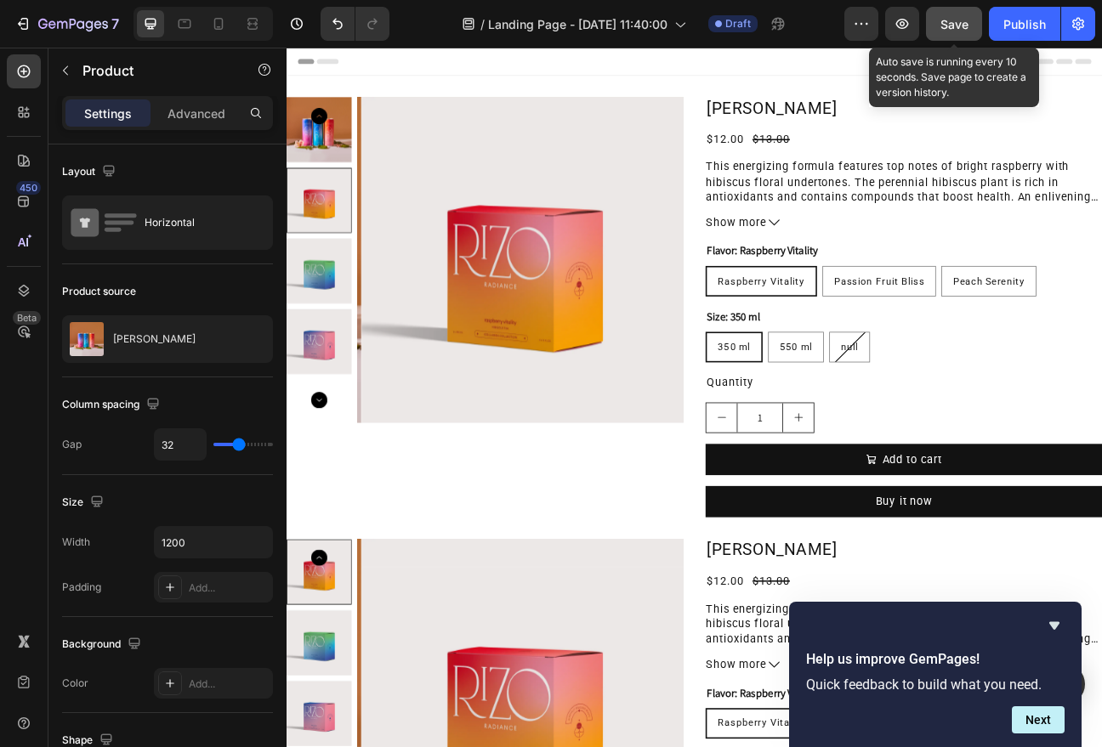
click at [960, 36] on button "Save" at bounding box center [954, 24] width 56 height 34
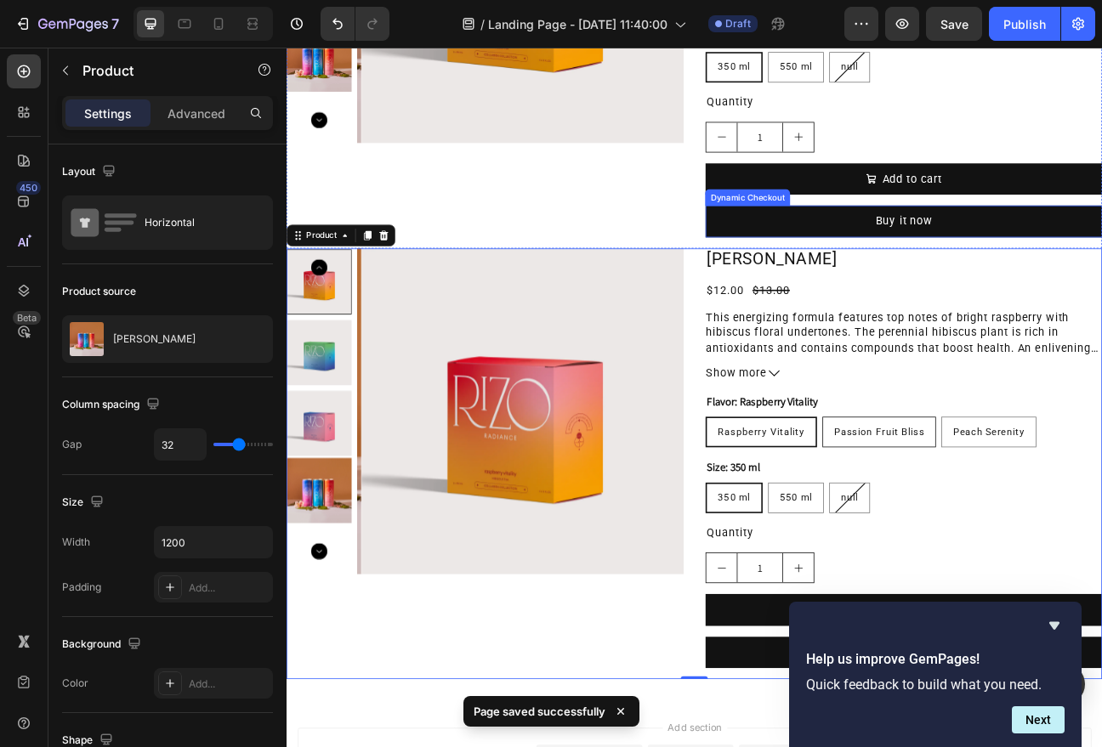
scroll to position [4866, 0]
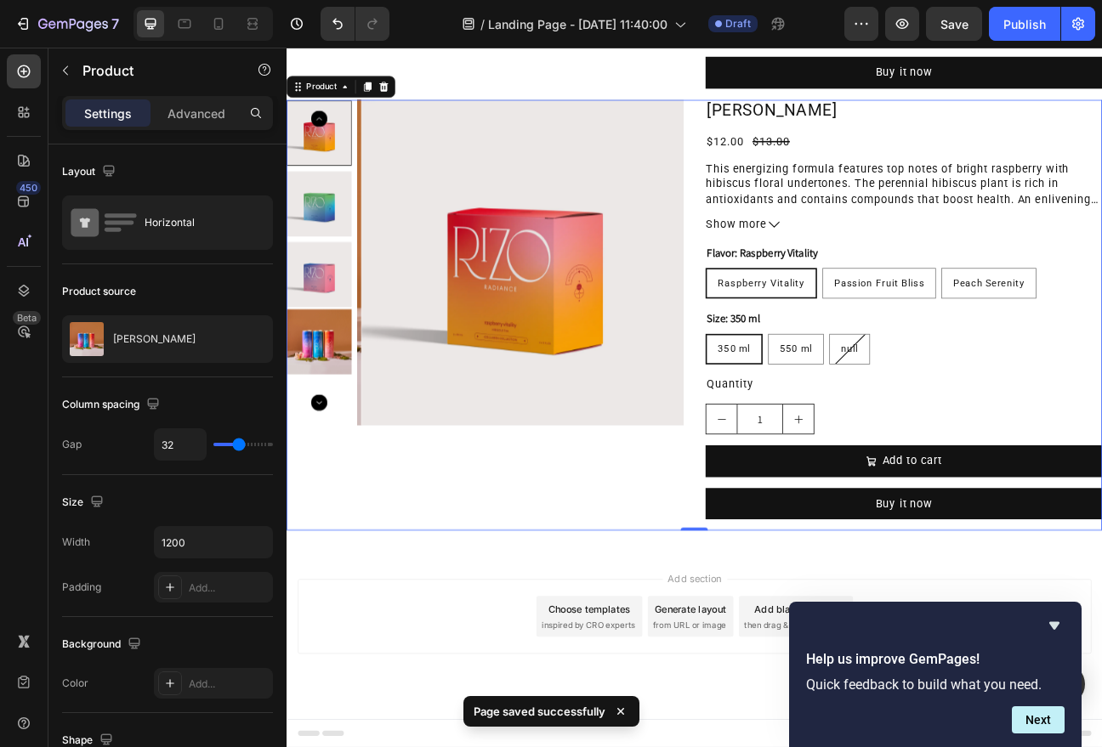
click at [793, 141] on div "Product Images Rizo Product Title $12.00 Product Price Product Price $13.00 Pro…" at bounding box center [797, 381] width 1020 height 539
click at [403, 99] on icon at bounding box center [408, 96] width 14 height 14
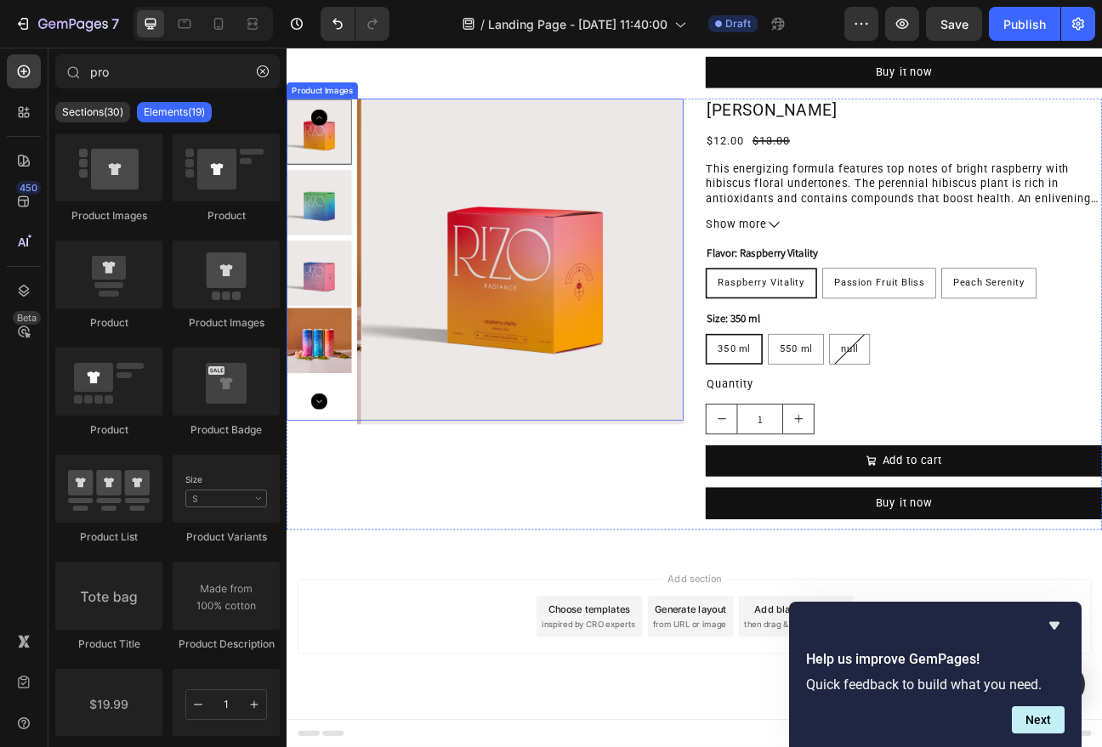
scroll to position [4016, 0]
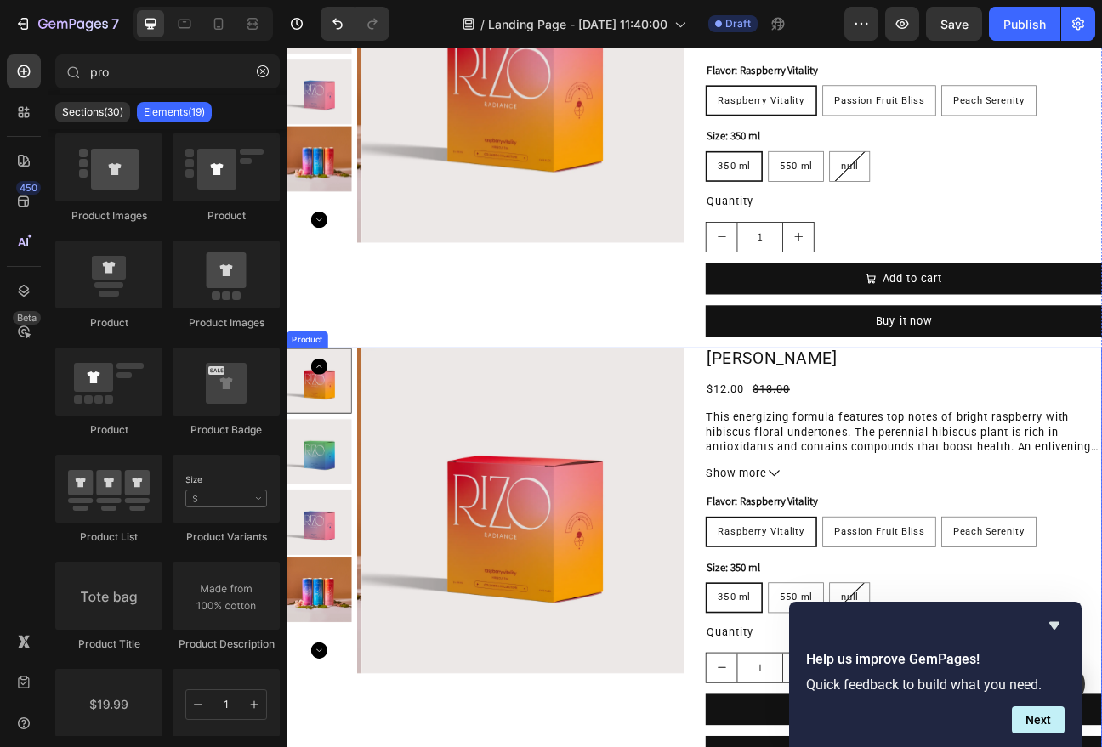
click at [781, 457] on div "Product Images Rizo Product Title $12.00 Product Price Product Price $13.00 Pro…" at bounding box center [797, 692] width 1020 height 539
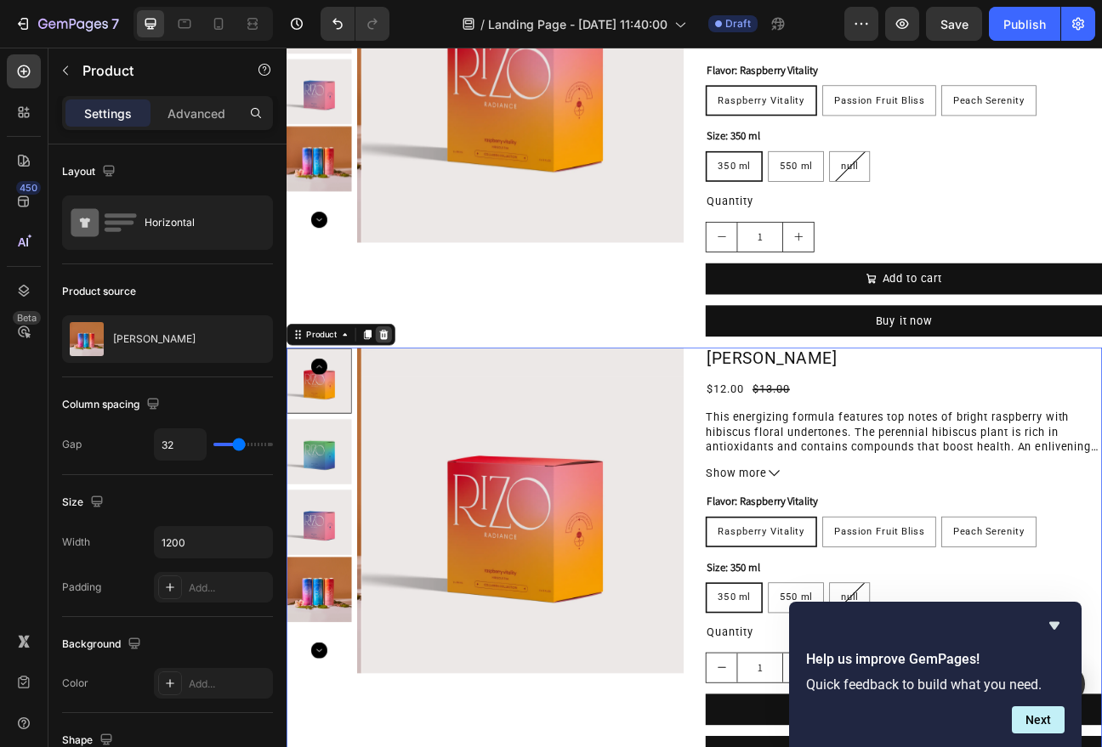
click at [407, 401] on icon at bounding box center [408, 407] width 14 height 14
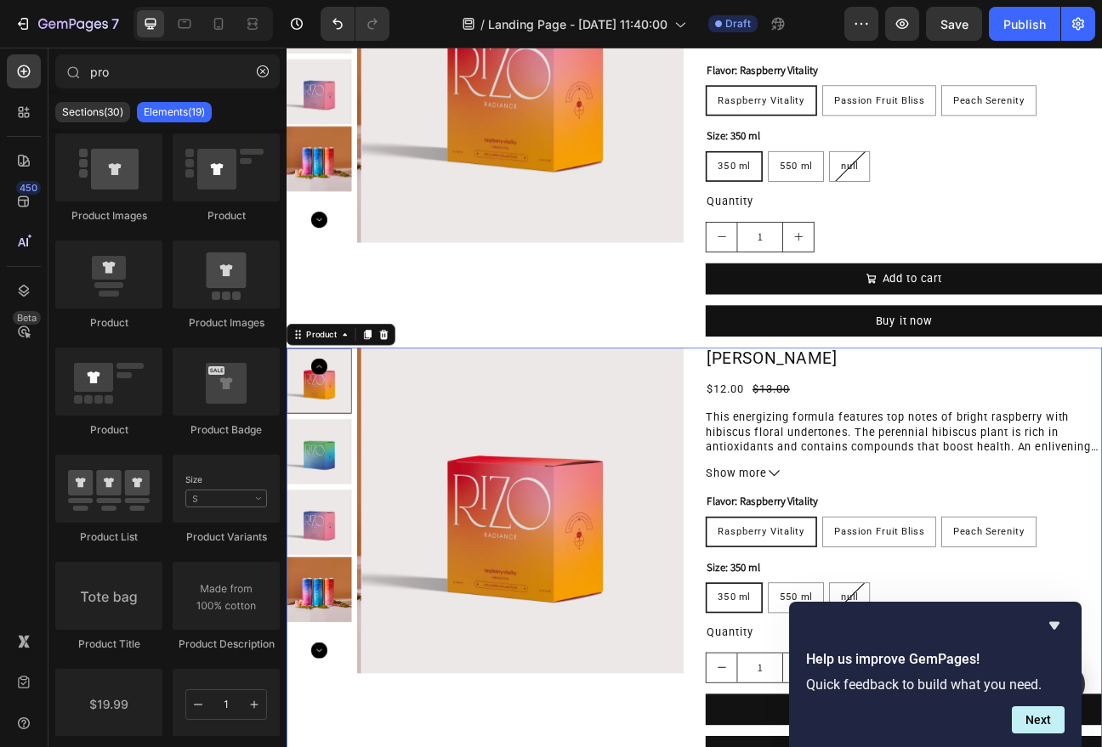
scroll to position [3787, 0]
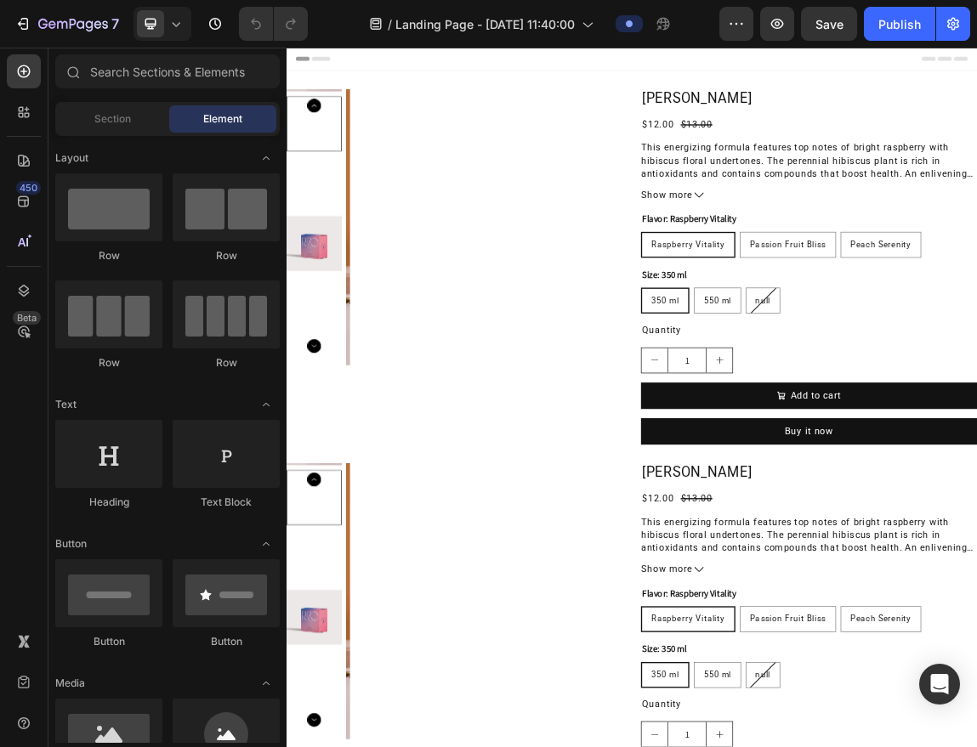
radio input "false"
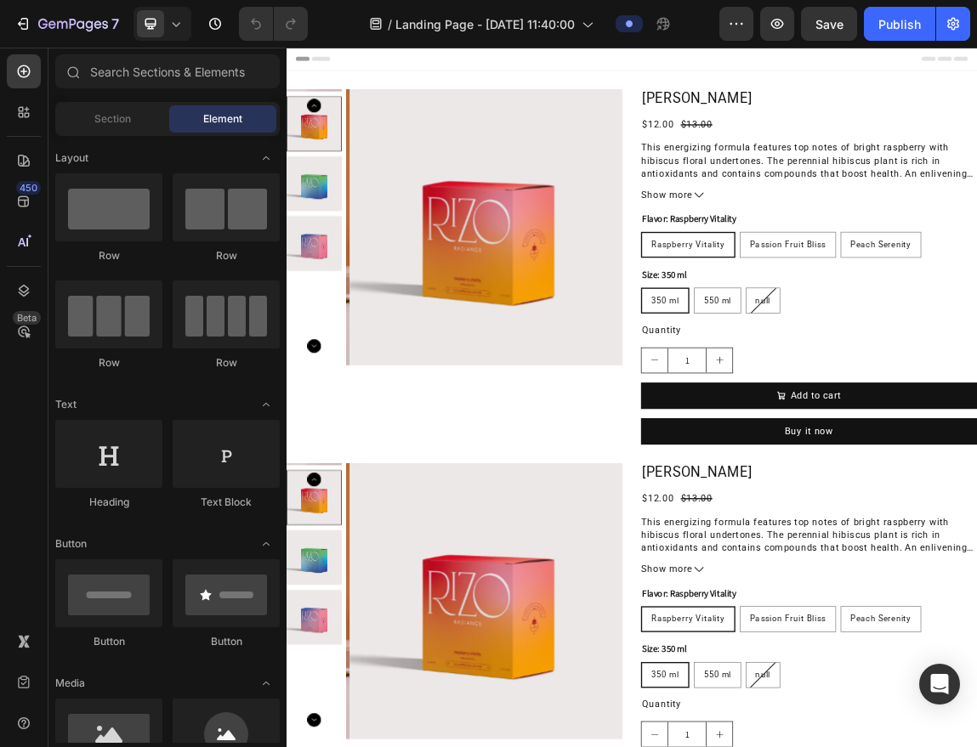
radio input "false"
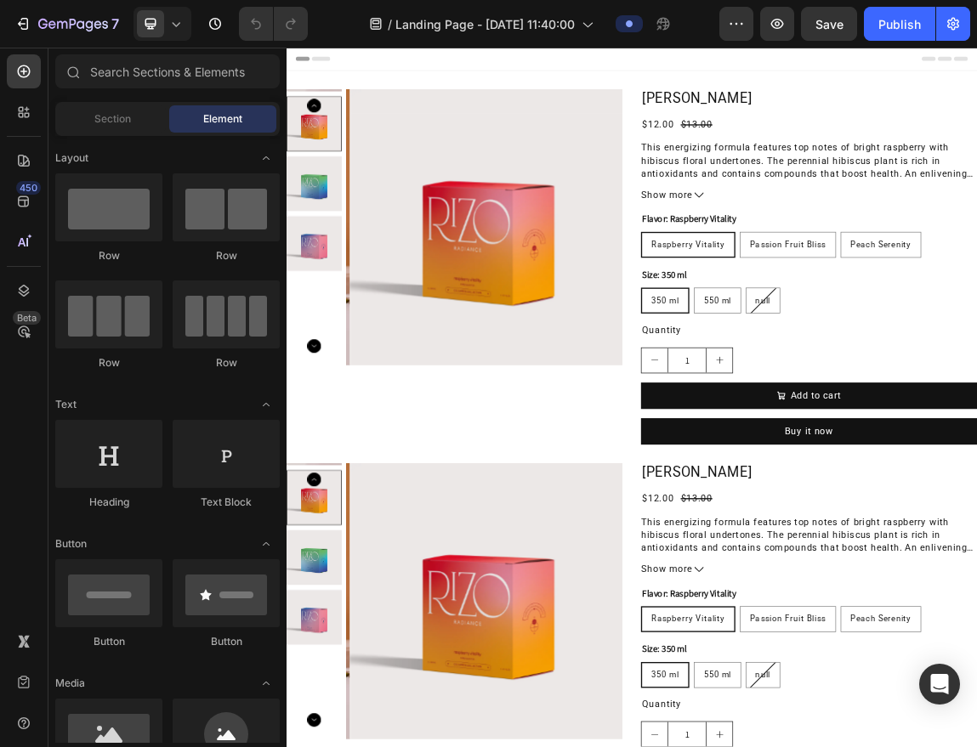
radio input "false"
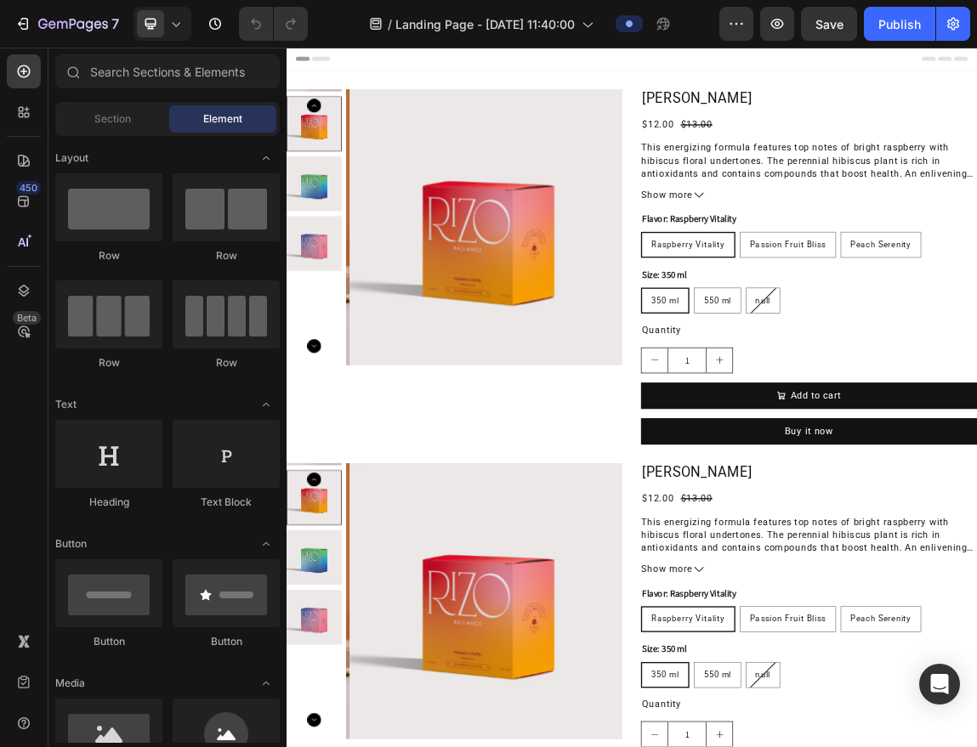
radio input "false"
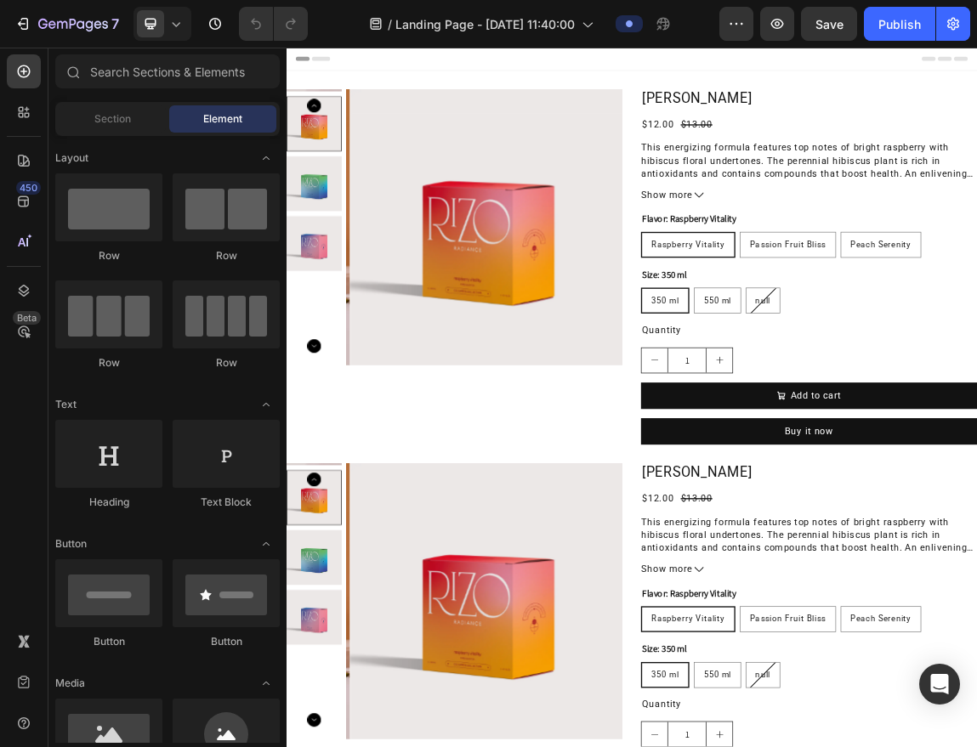
radio input "true"
